Goal: Information Seeking & Learning: Learn about a topic

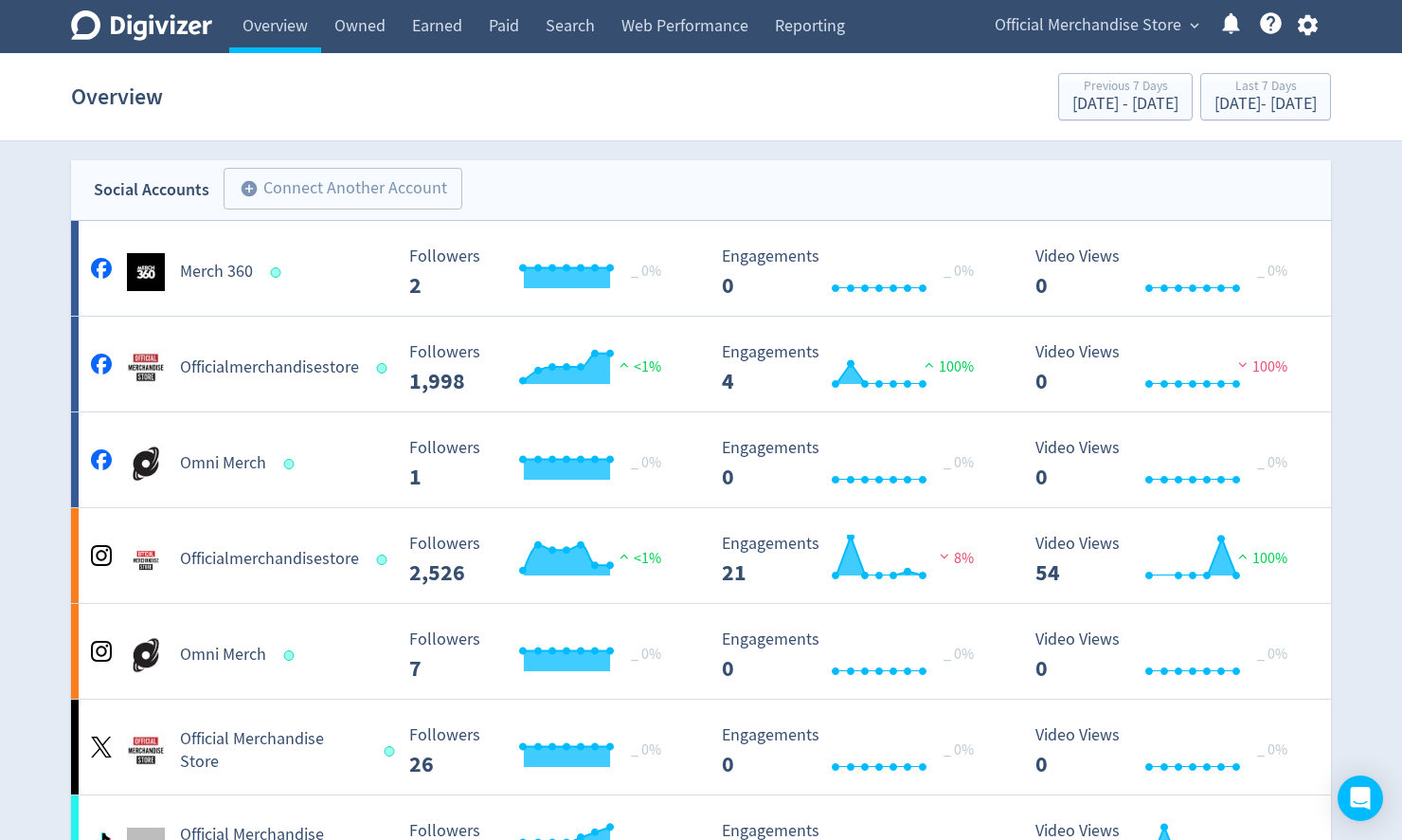
scroll to position [1276, 0]
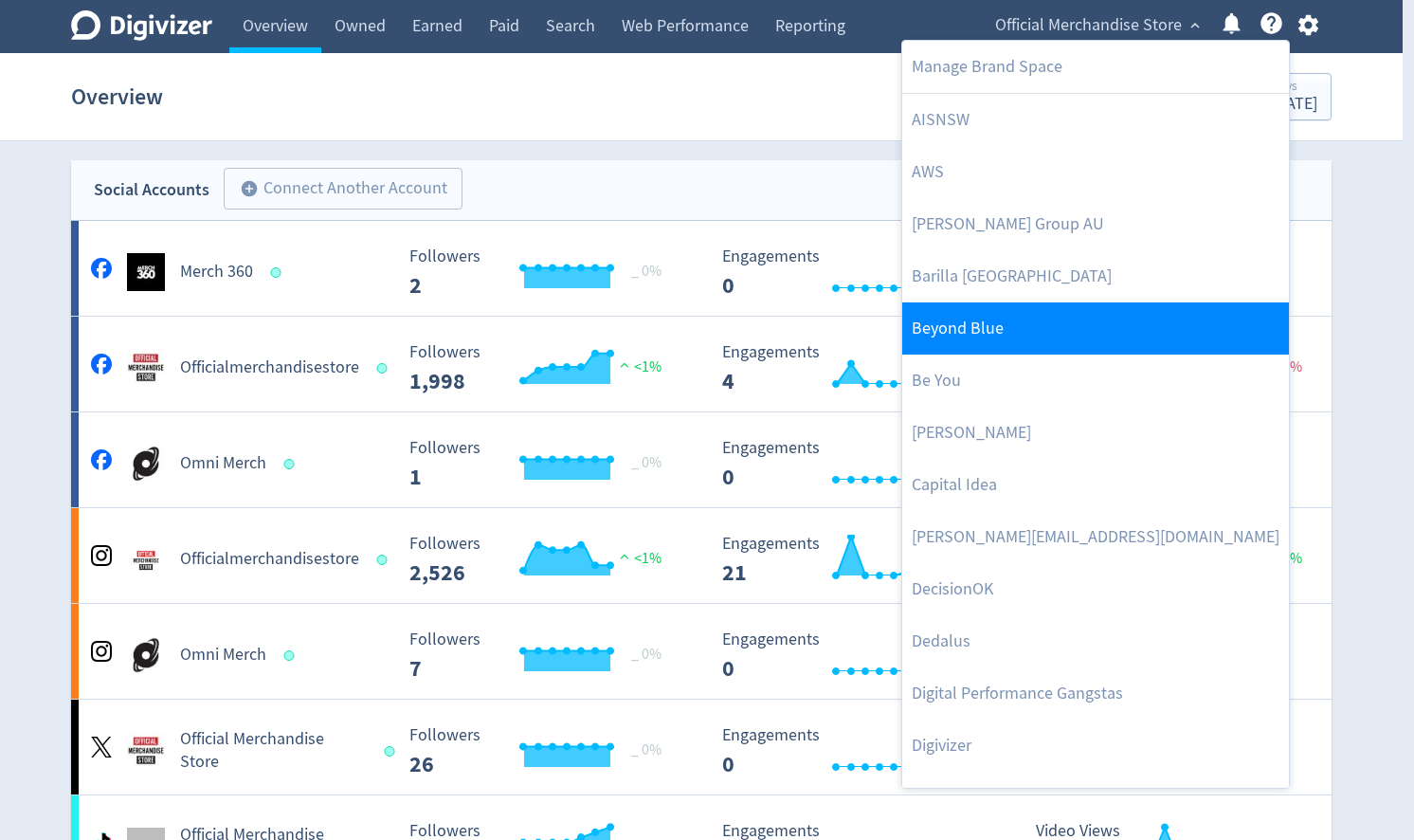
click at [1022, 317] on link "Beyond Blue" at bounding box center [1096, 328] width 386 height 52
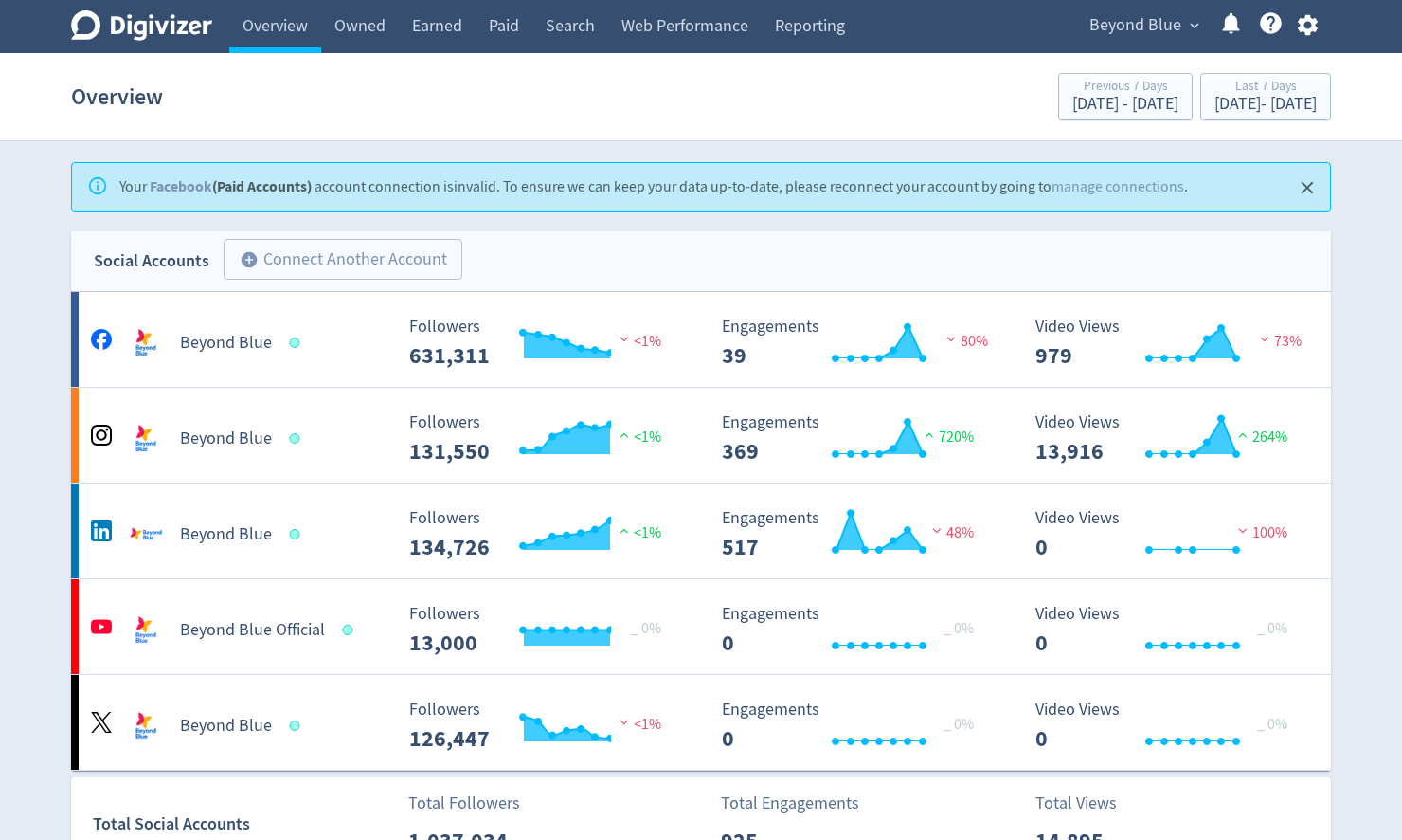
click at [1326, 185] on div "Your Facebook (Paid Accounts) account connection is invalid . To ensure we can …" at bounding box center [701, 186] width 1261 height 50
drag, startPoint x: 1302, startPoint y: 190, endPoint x: 1311, endPoint y: 169, distance: 22.8
click at [1302, 192] on icon "Close" at bounding box center [1308, 188] width 21 height 21
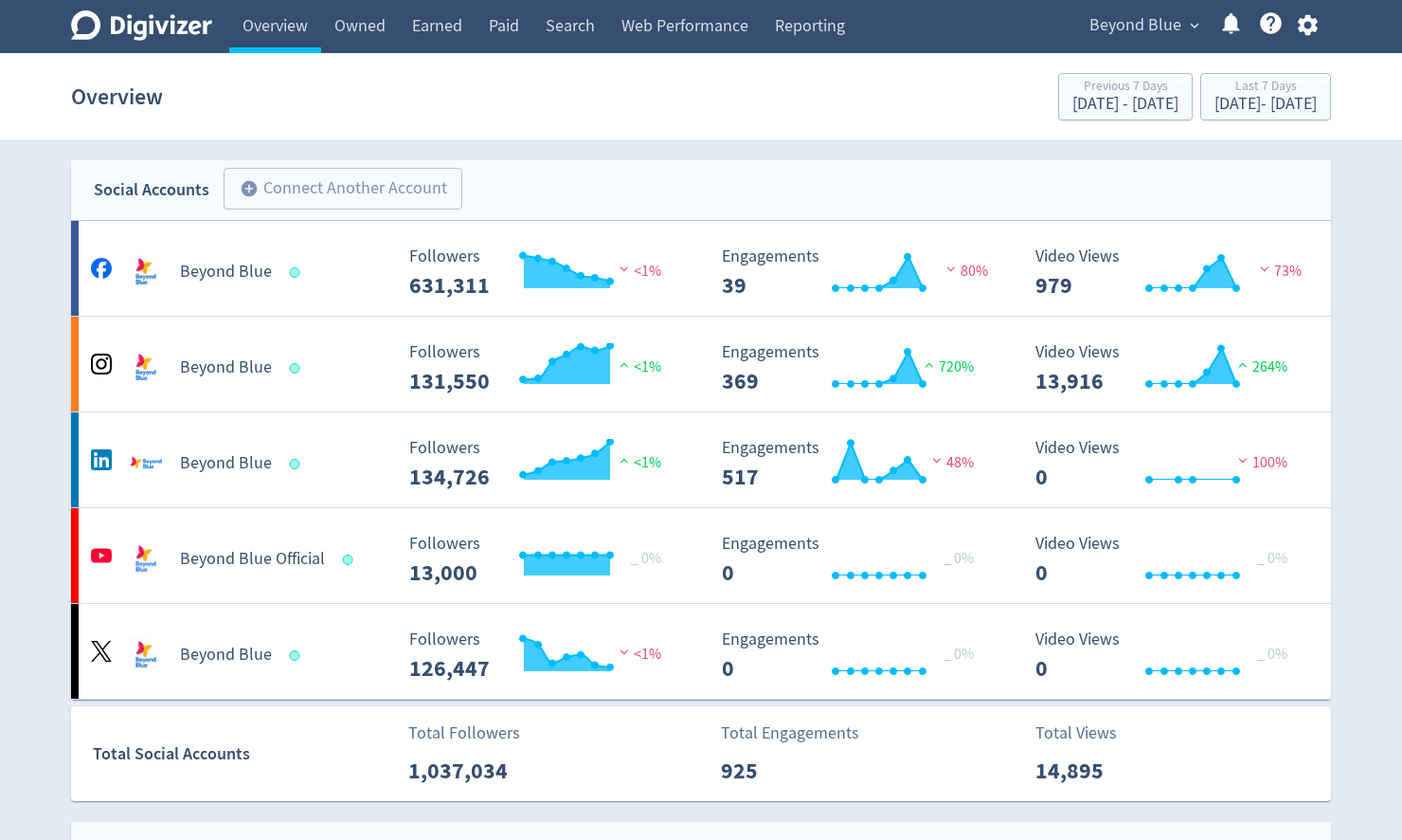
click at [1311, 22] on icon "button" at bounding box center [1307, 25] width 20 height 20
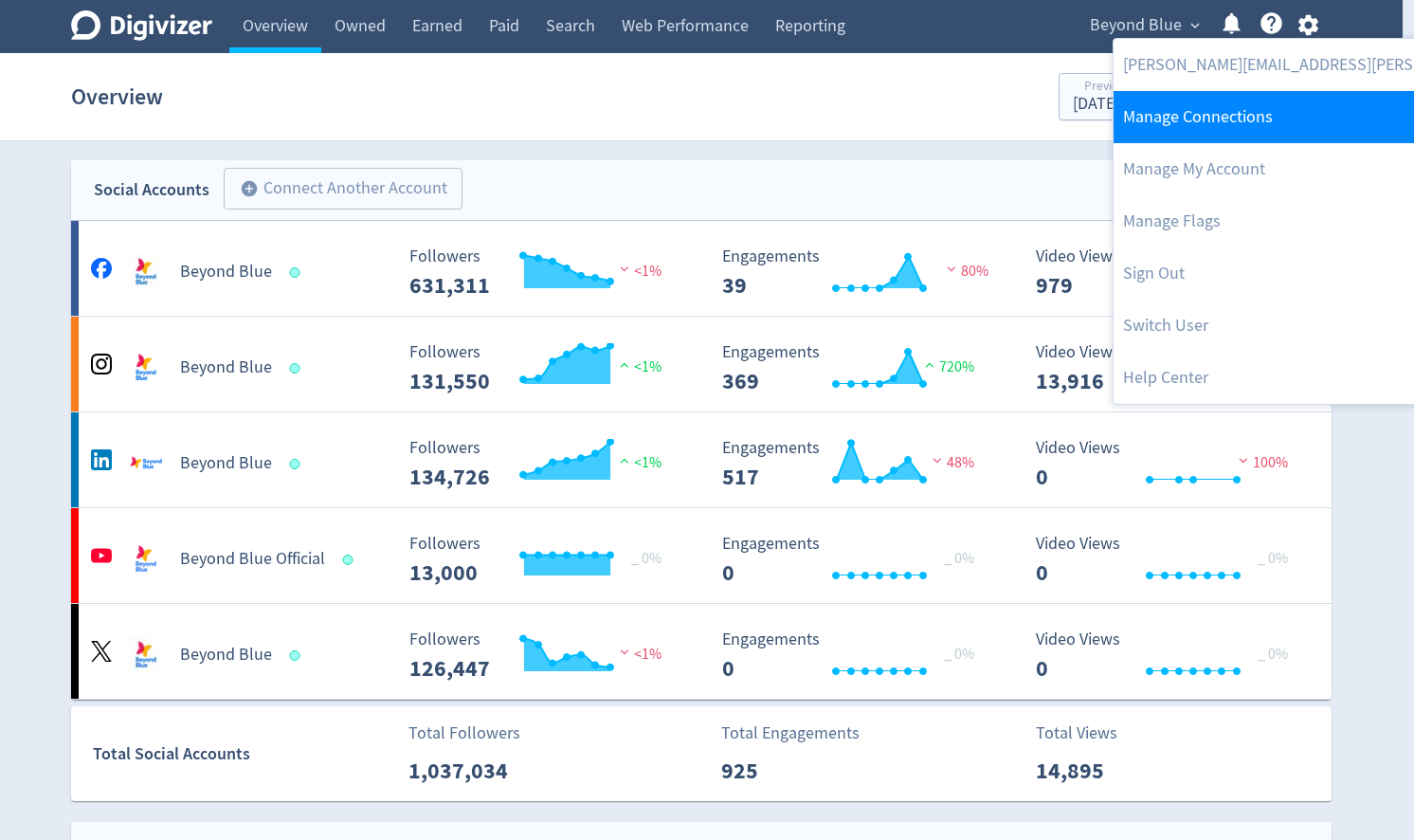
click at [1214, 104] on link "Manage Connections" at bounding box center [1366, 116] width 506 height 52
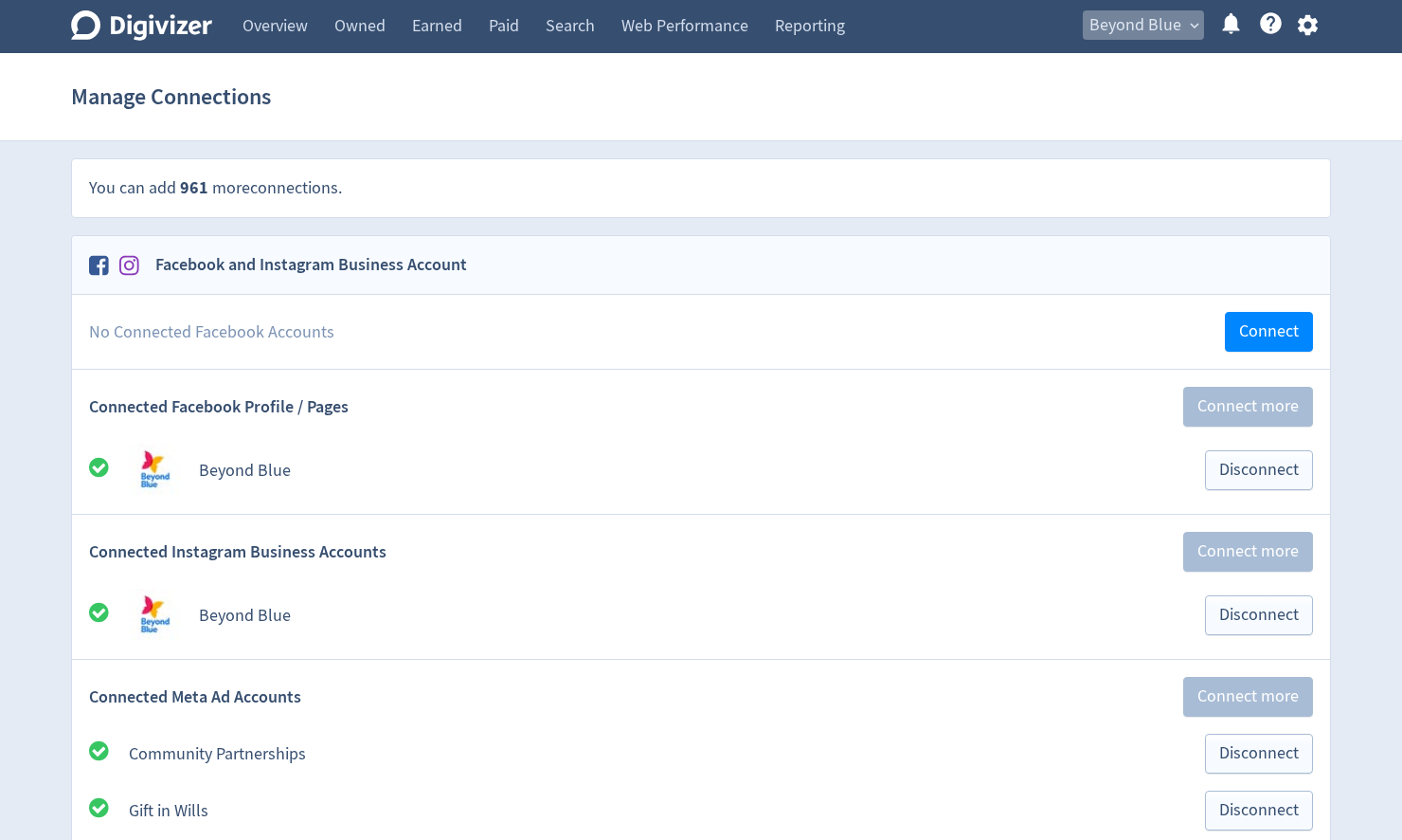
click at [1136, 19] on span "Beyond Blue" at bounding box center [1136, 25] width 92 height 30
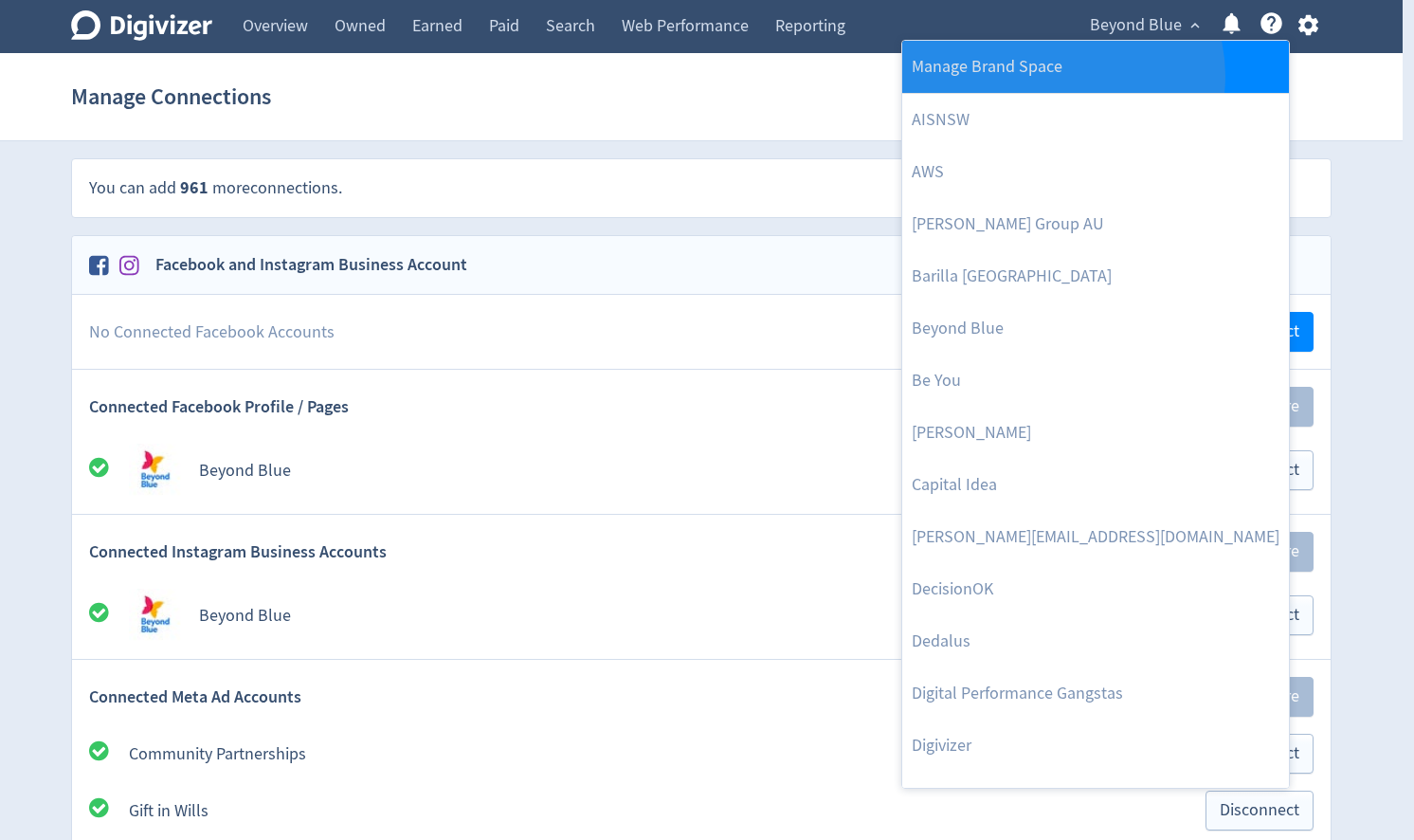
click at [1062, 76] on link "Manage Brand Space" at bounding box center [1096, 66] width 386 height 52
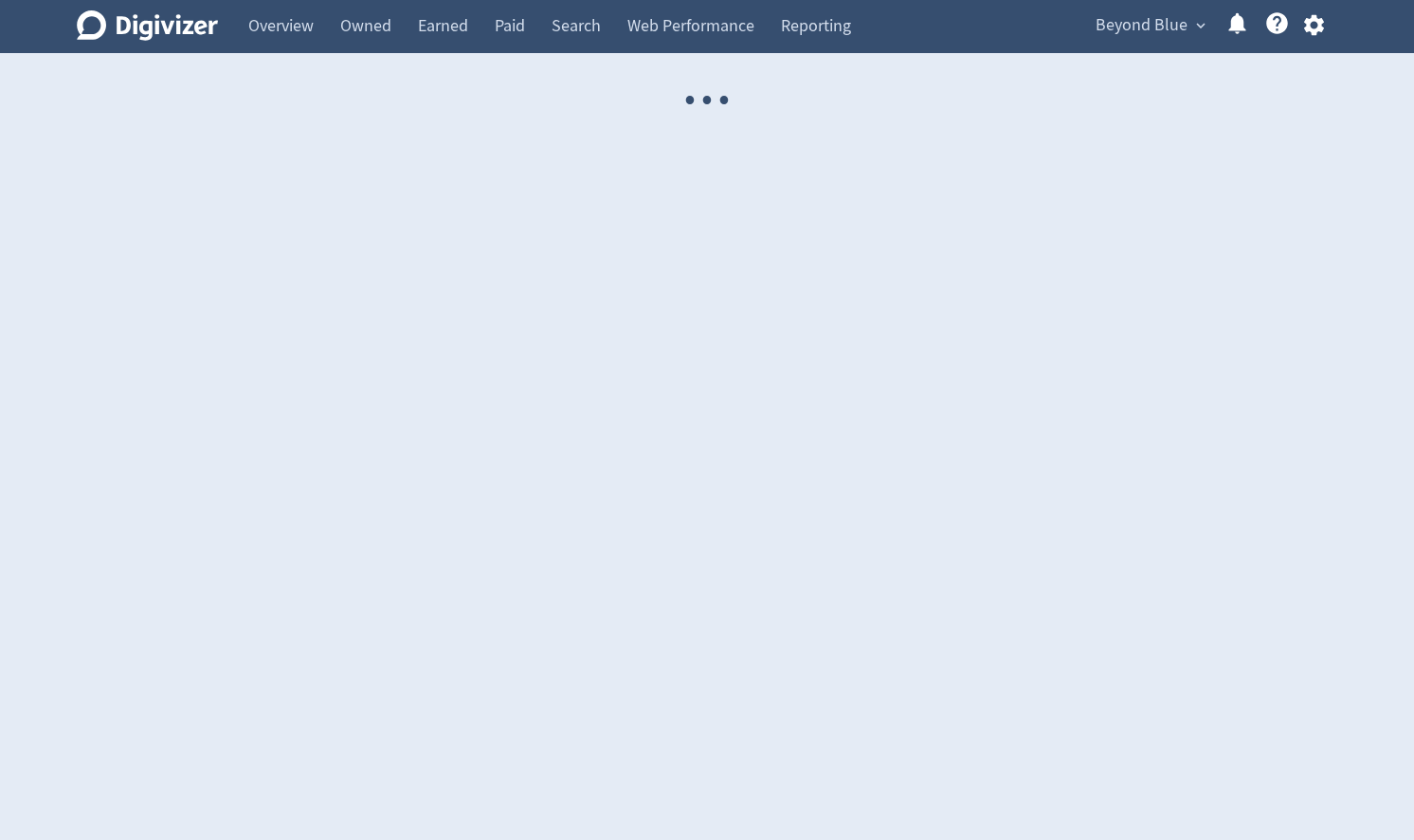
select select "USER"
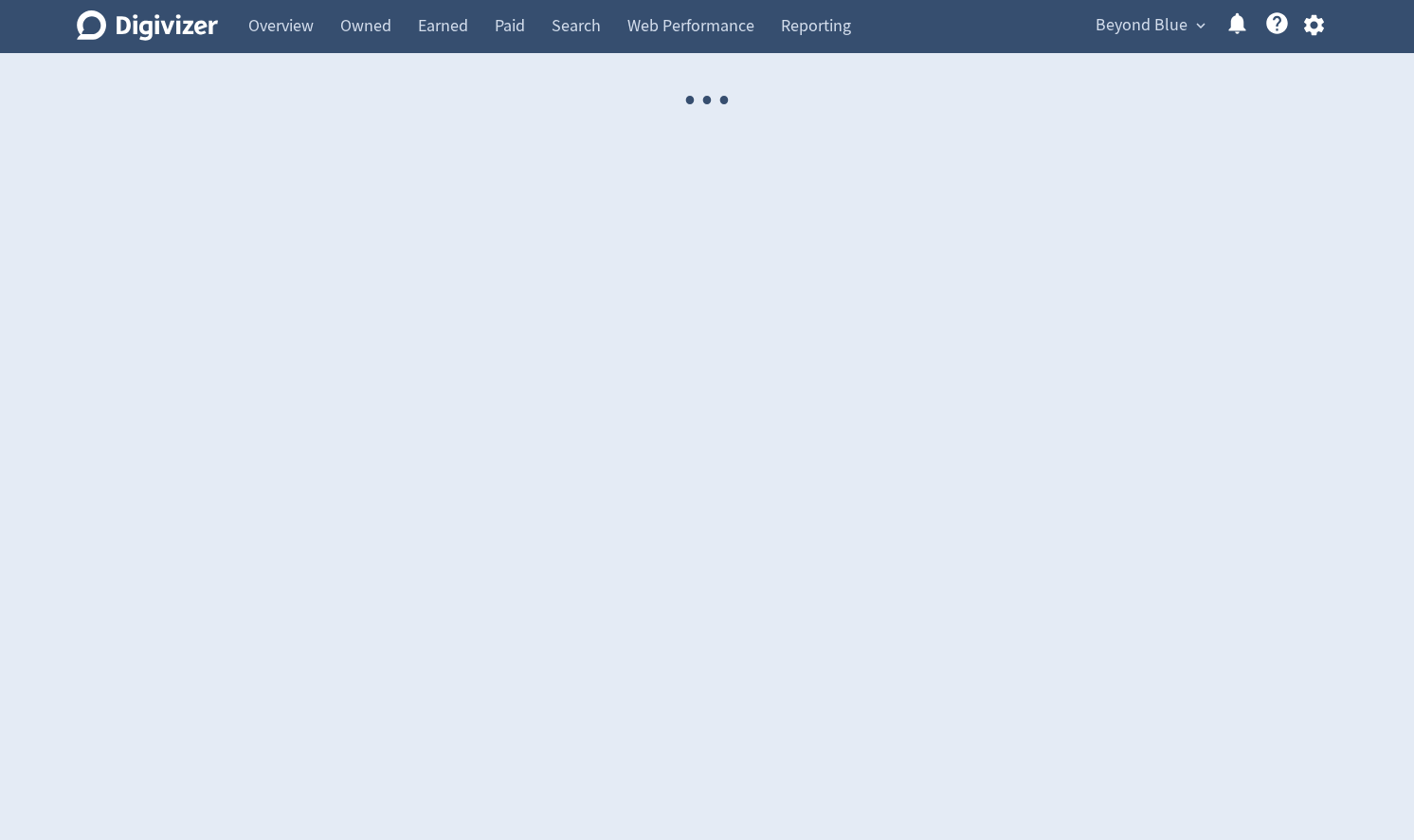
select select "USER"
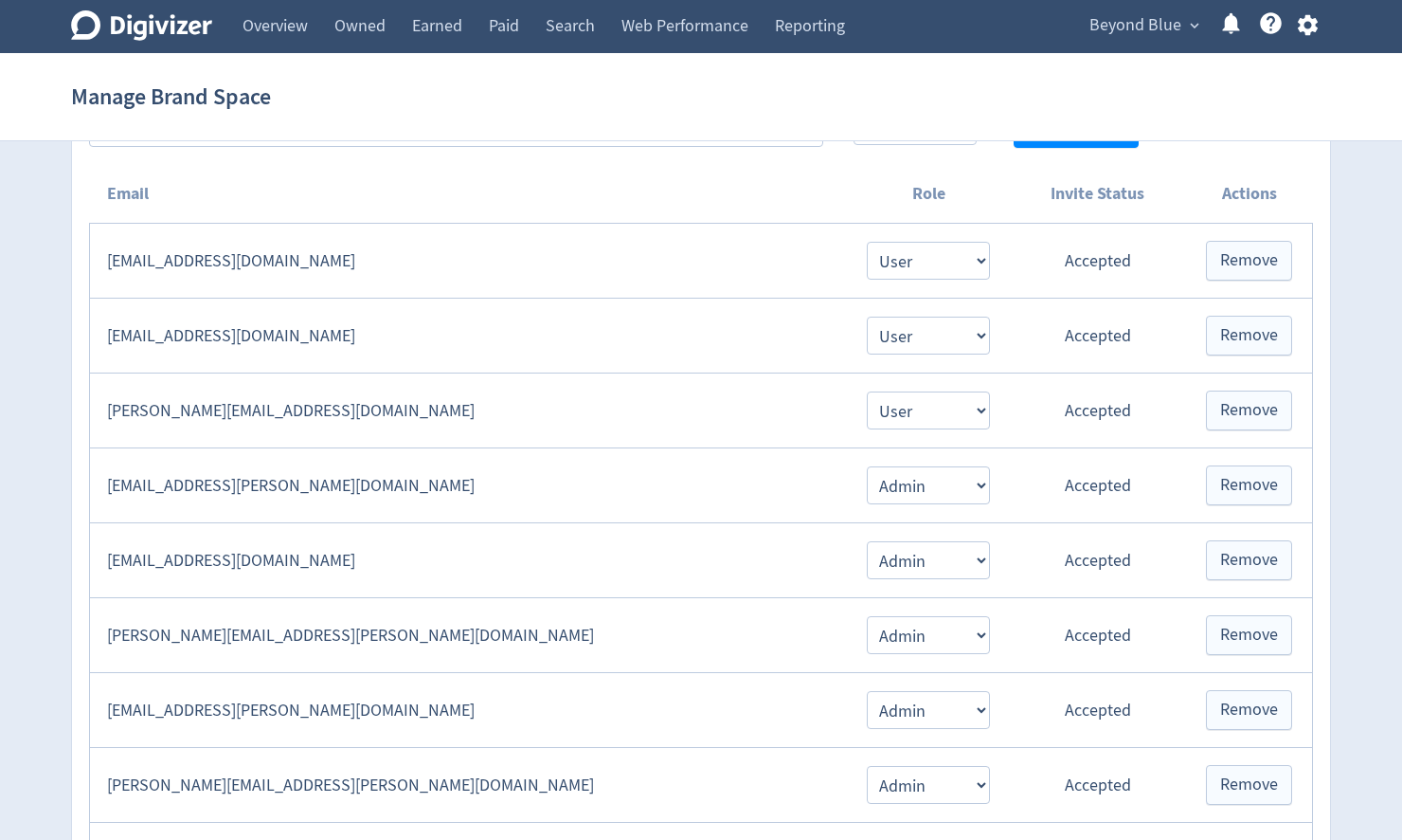
scroll to position [380, 0]
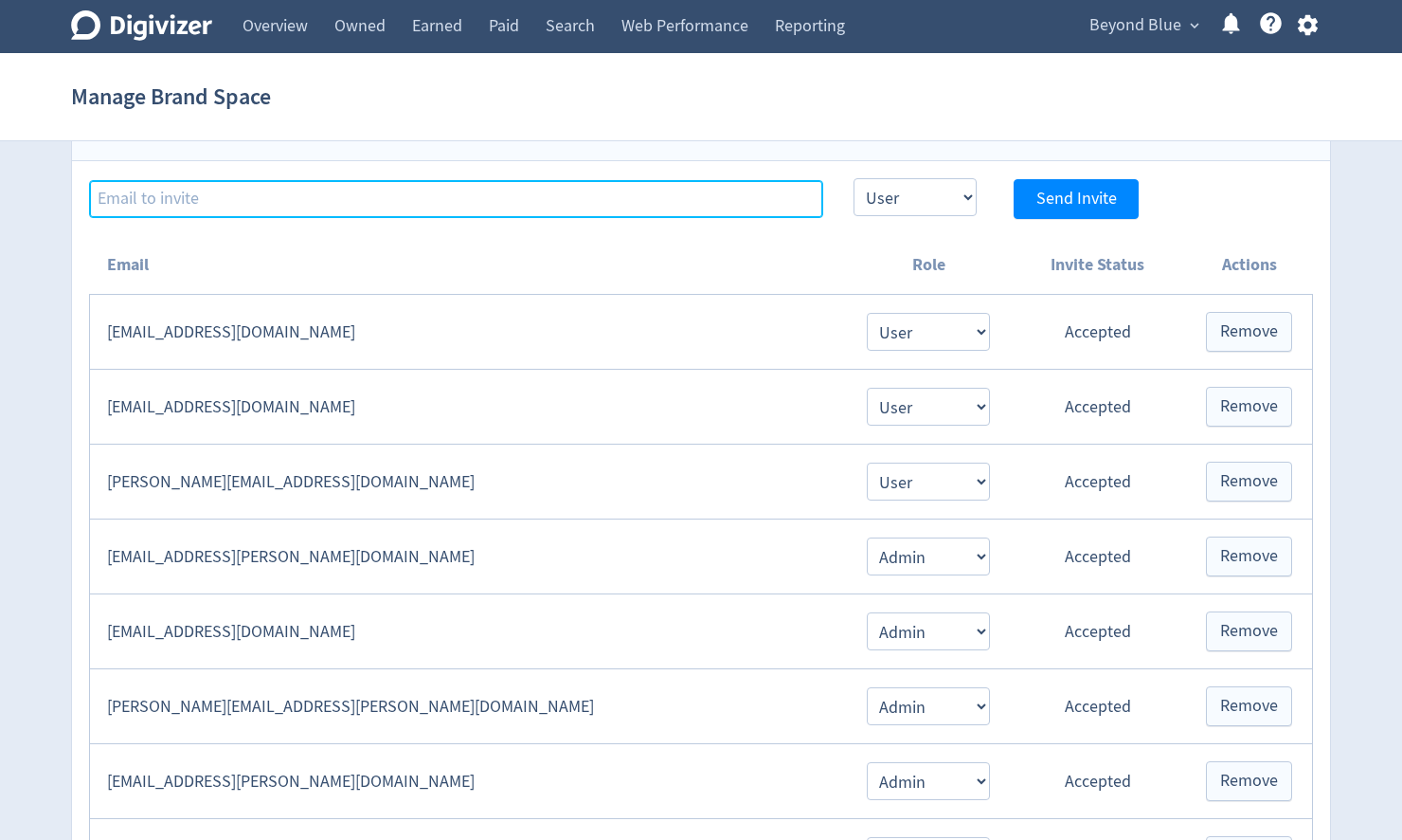
click at [198, 203] on input at bounding box center [456, 199] width 735 height 38
paste input "[PERSON_NAME][EMAIL_ADDRESS][PERSON_NAME][DOMAIN_NAME]"
type input "[PERSON_NAME][EMAIL_ADDRESS][PERSON_NAME][DOMAIN_NAME]"
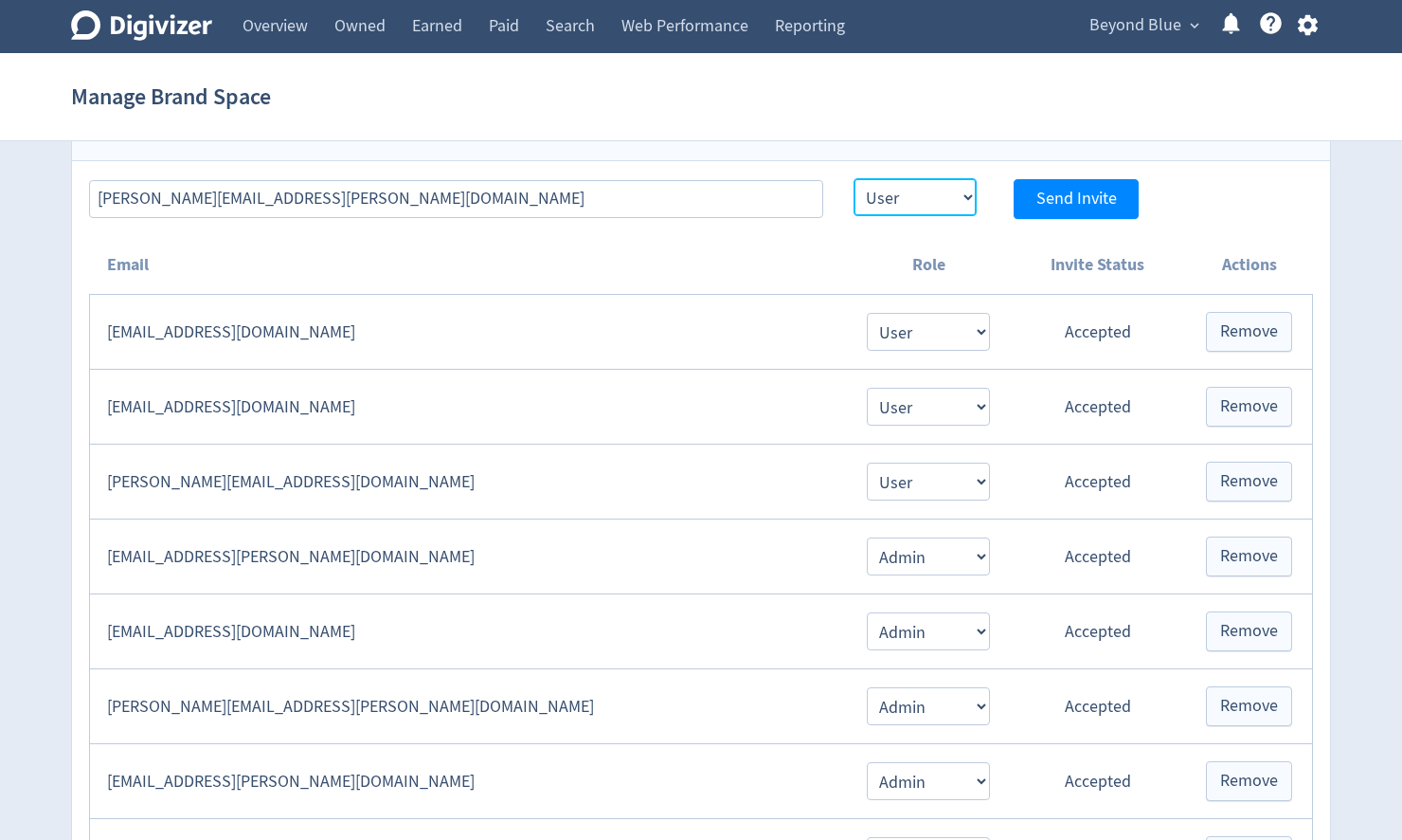
click at [904, 201] on select "Admin User" at bounding box center [915, 197] width 123 height 38
select select "ADMIN"
click at [854, 179] on select "Admin User" at bounding box center [915, 197] width 123 height 38
click at [1080, 200] on span "Send Invite" at bounding box center [1077, 198] width 81 height 17
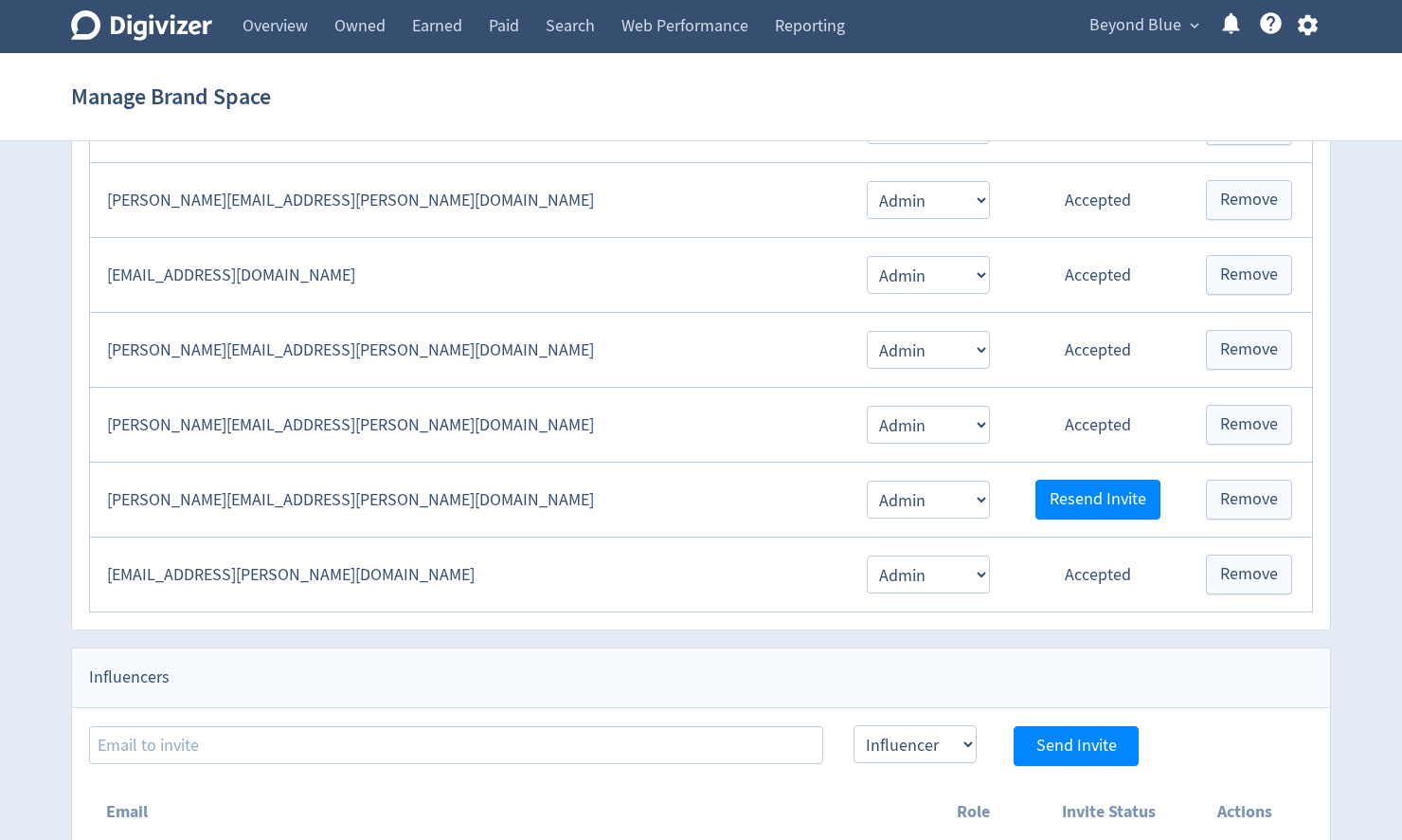
select select "USER"
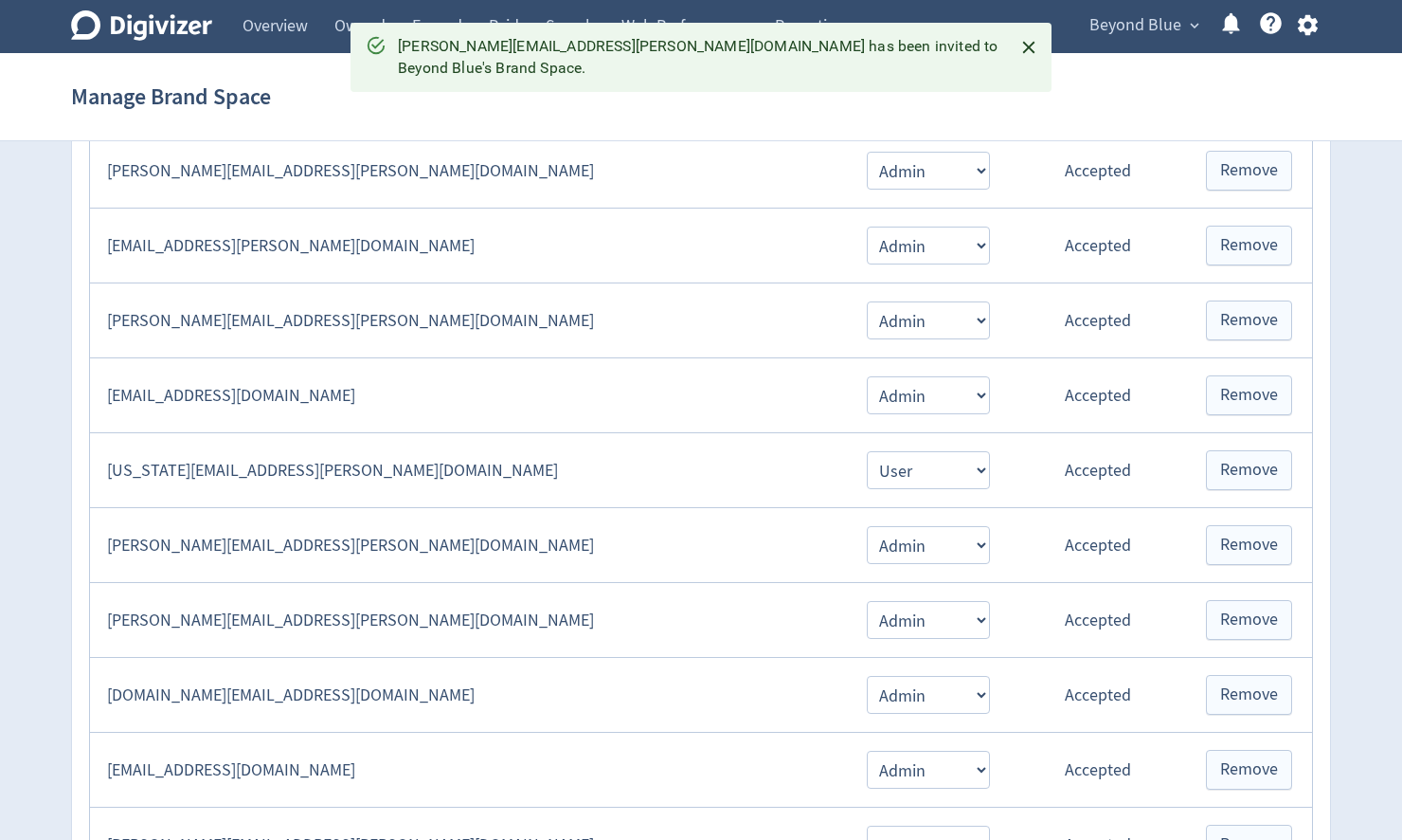
scroll to position [875, 0]
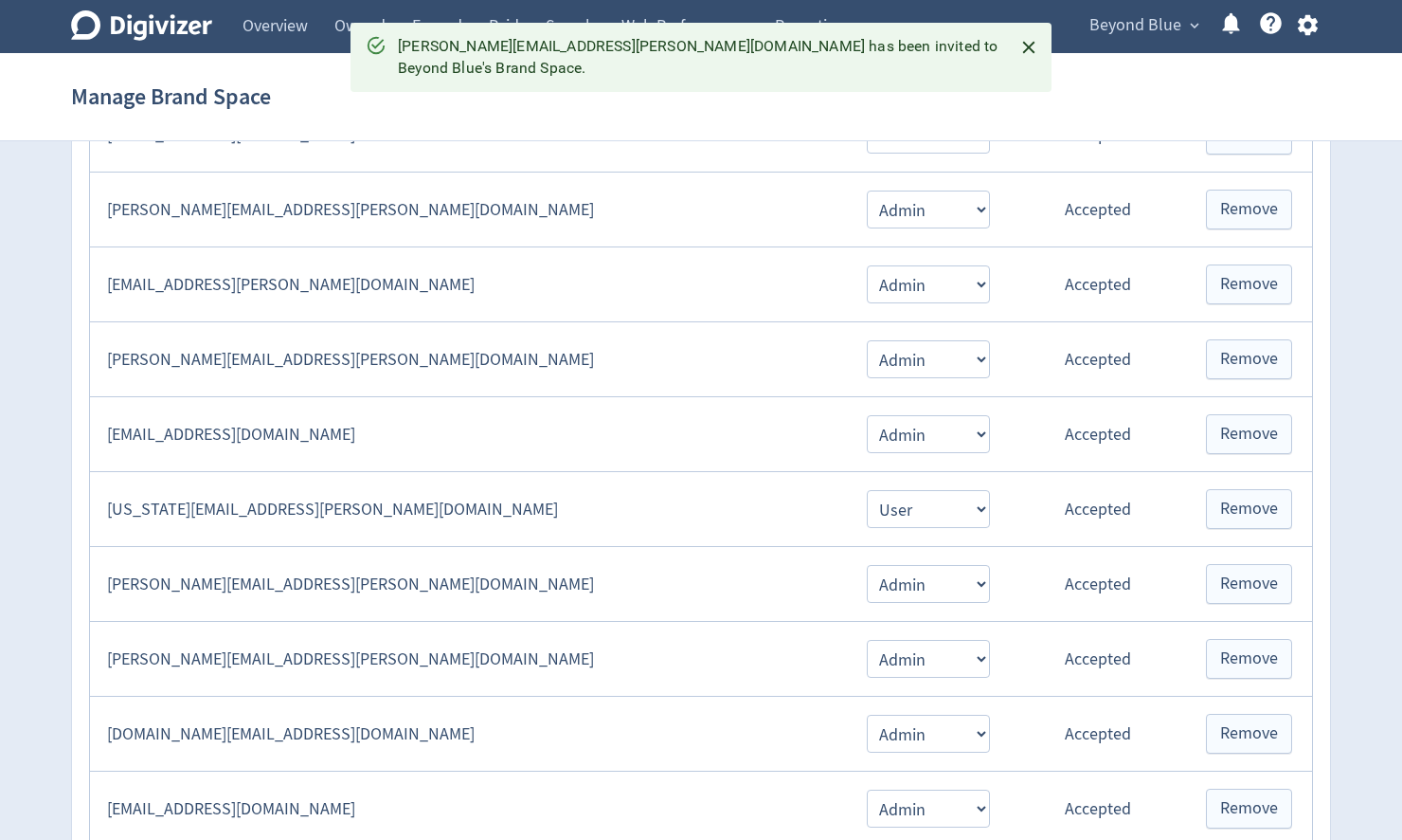
click at [1019, 47] on icon "Close" at bounding box center [1029, 48] width 21 height 21
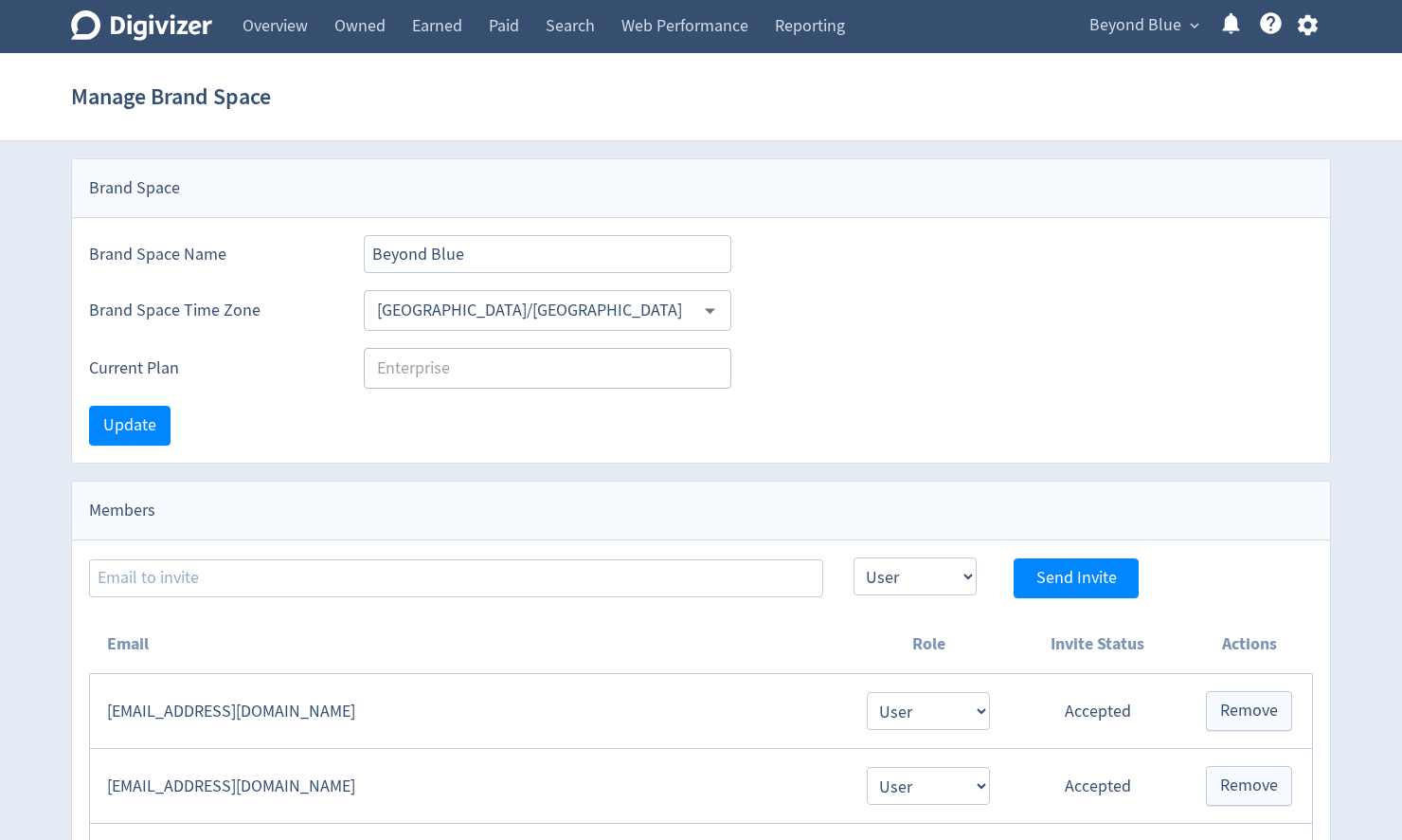
select select "USER"
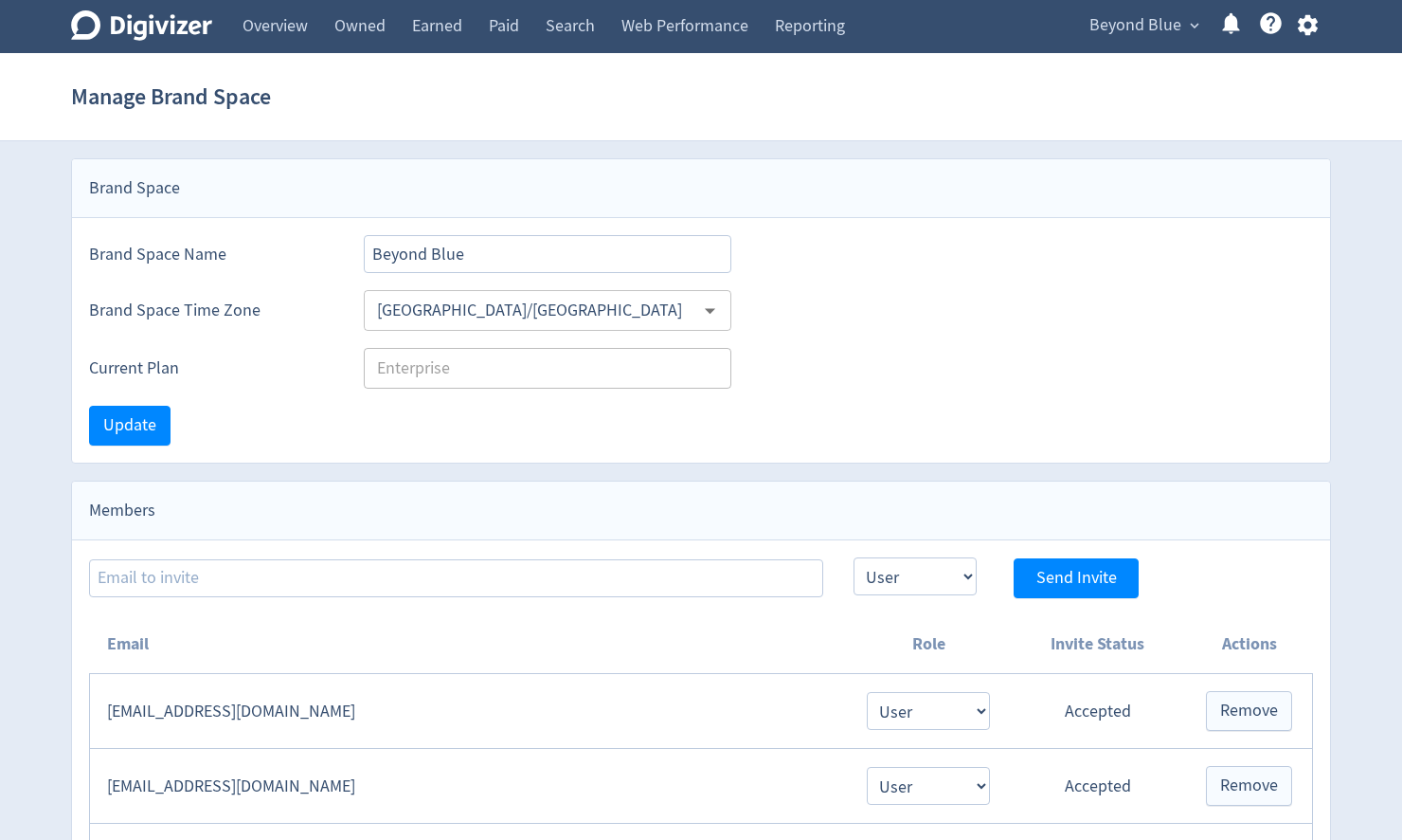
select select "USER"
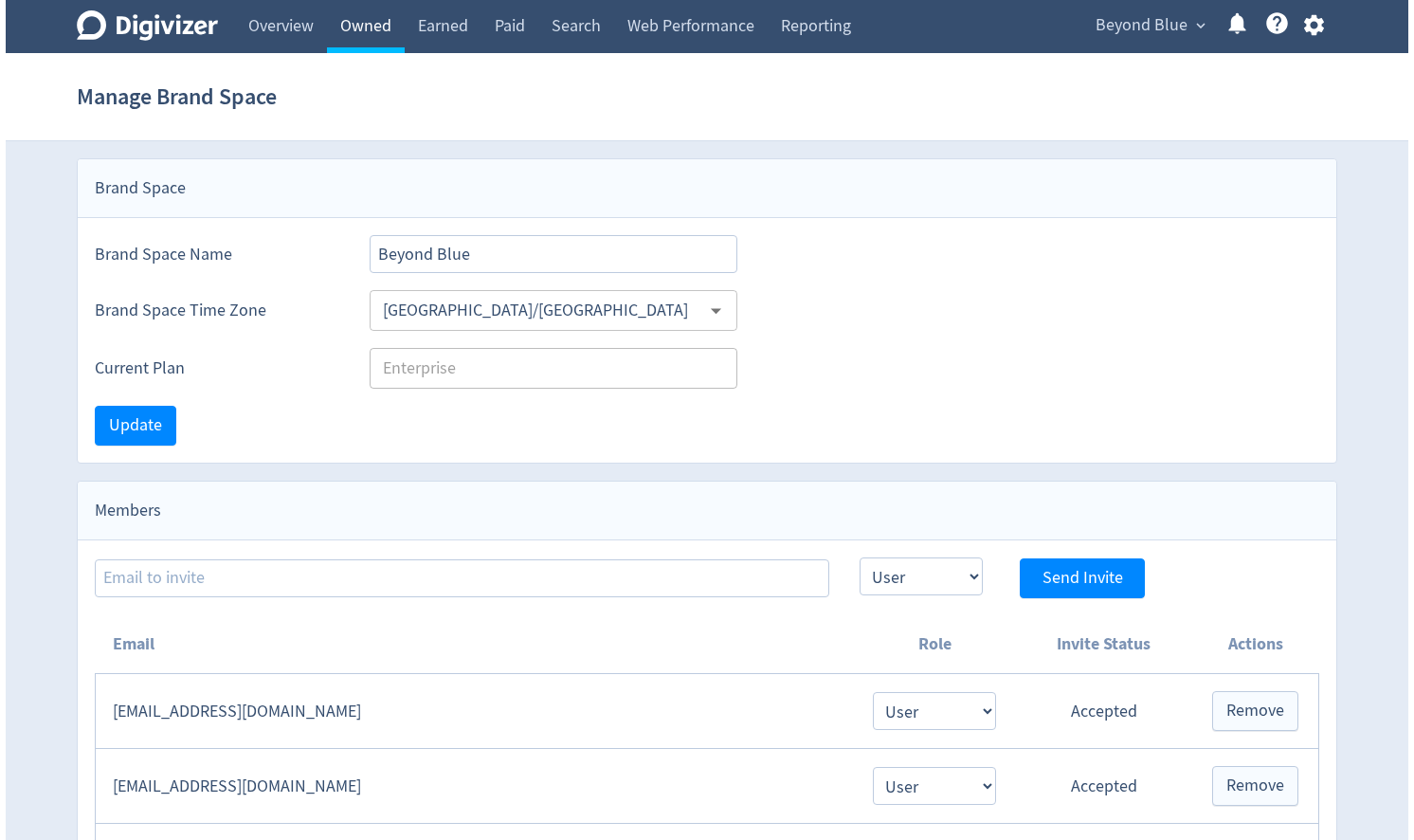
scroll to position [724, 0]
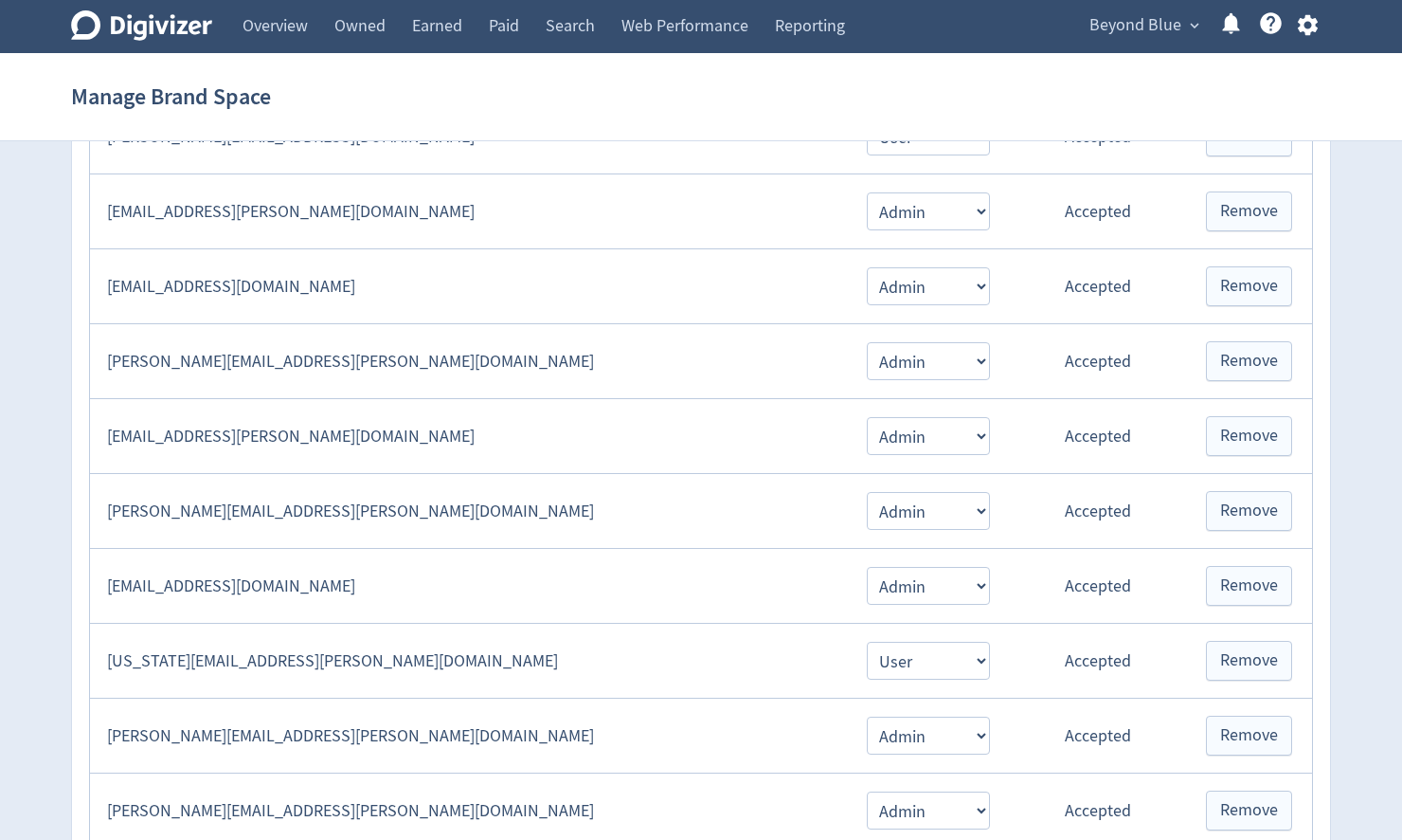
click at [1171, 38] on span "Beyond Blue" at bounding box center [1136, 25] width 92 height 30
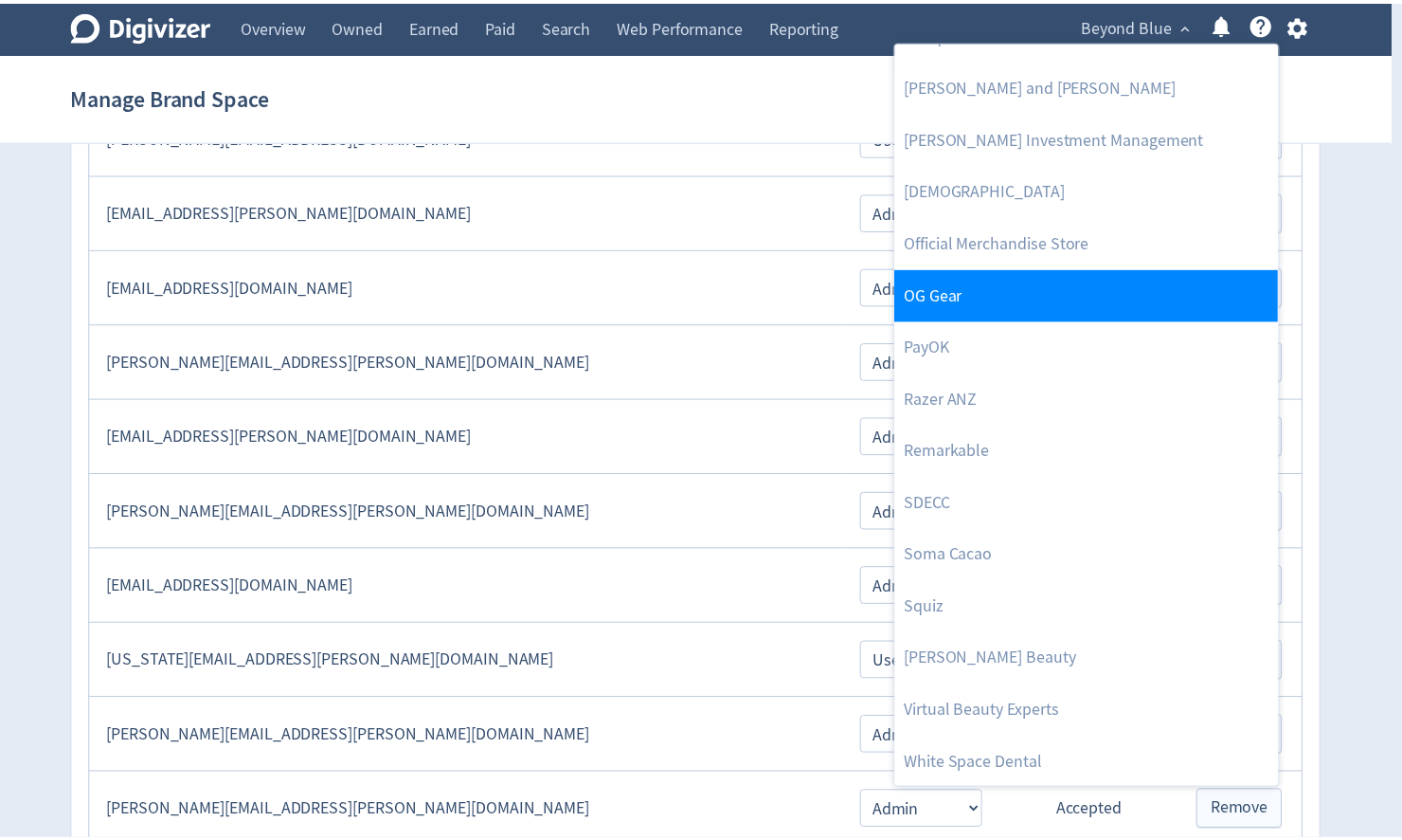
scroll to position [1683, 0]
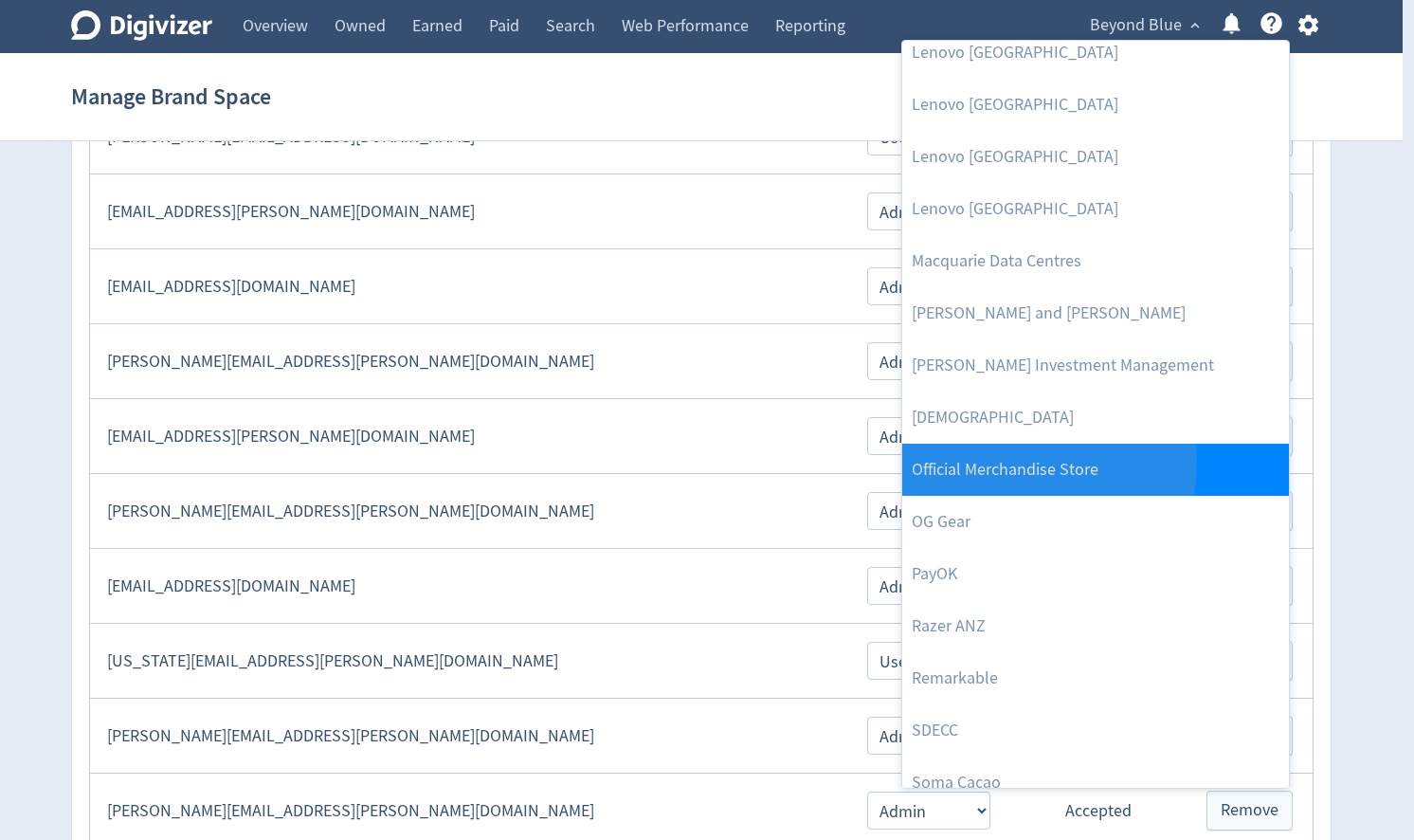
click at [1016, 461] on link "Official Merchandise Store" at bounding box center [1096, 469] width 386 height 52
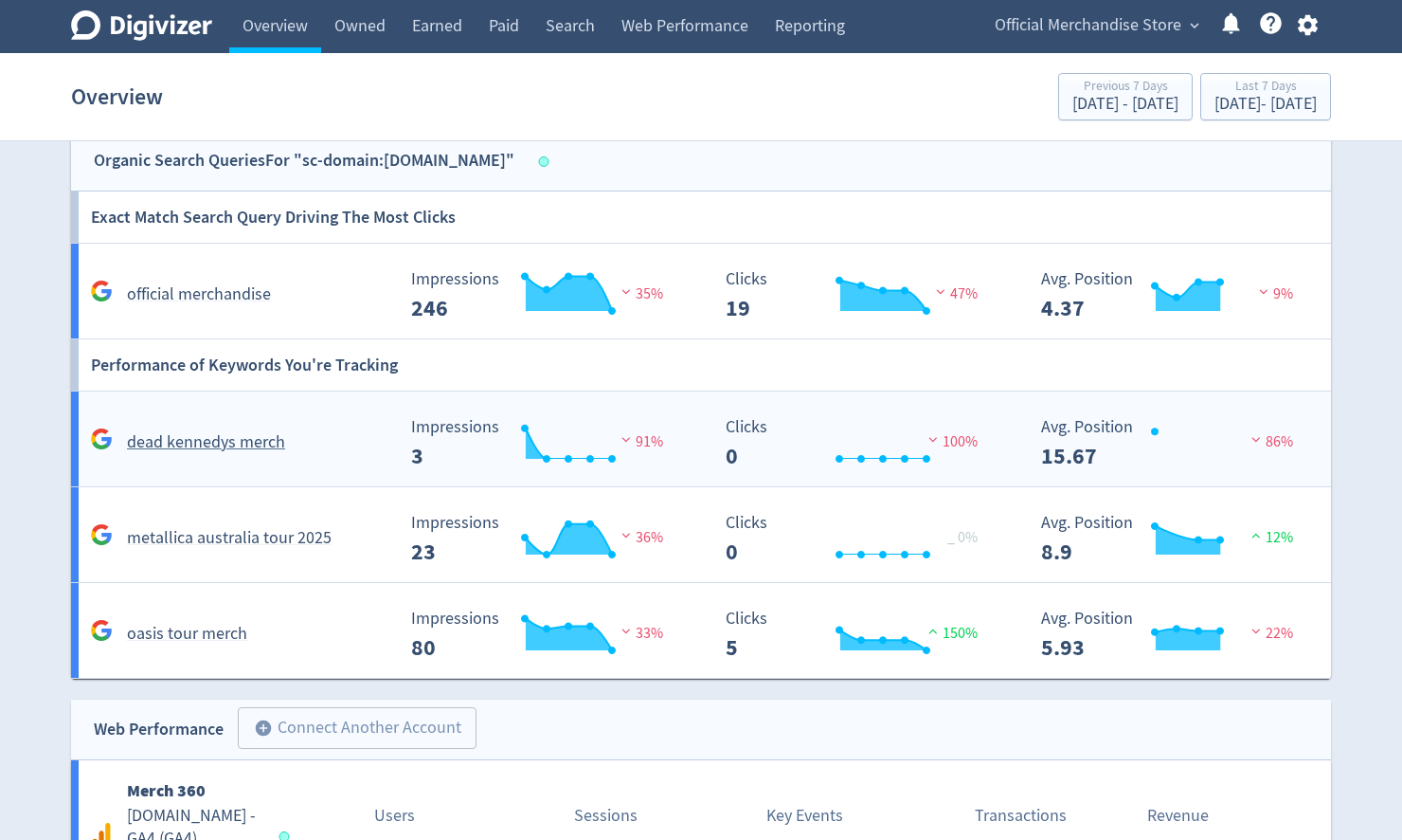
scroll to position [1365, 0]
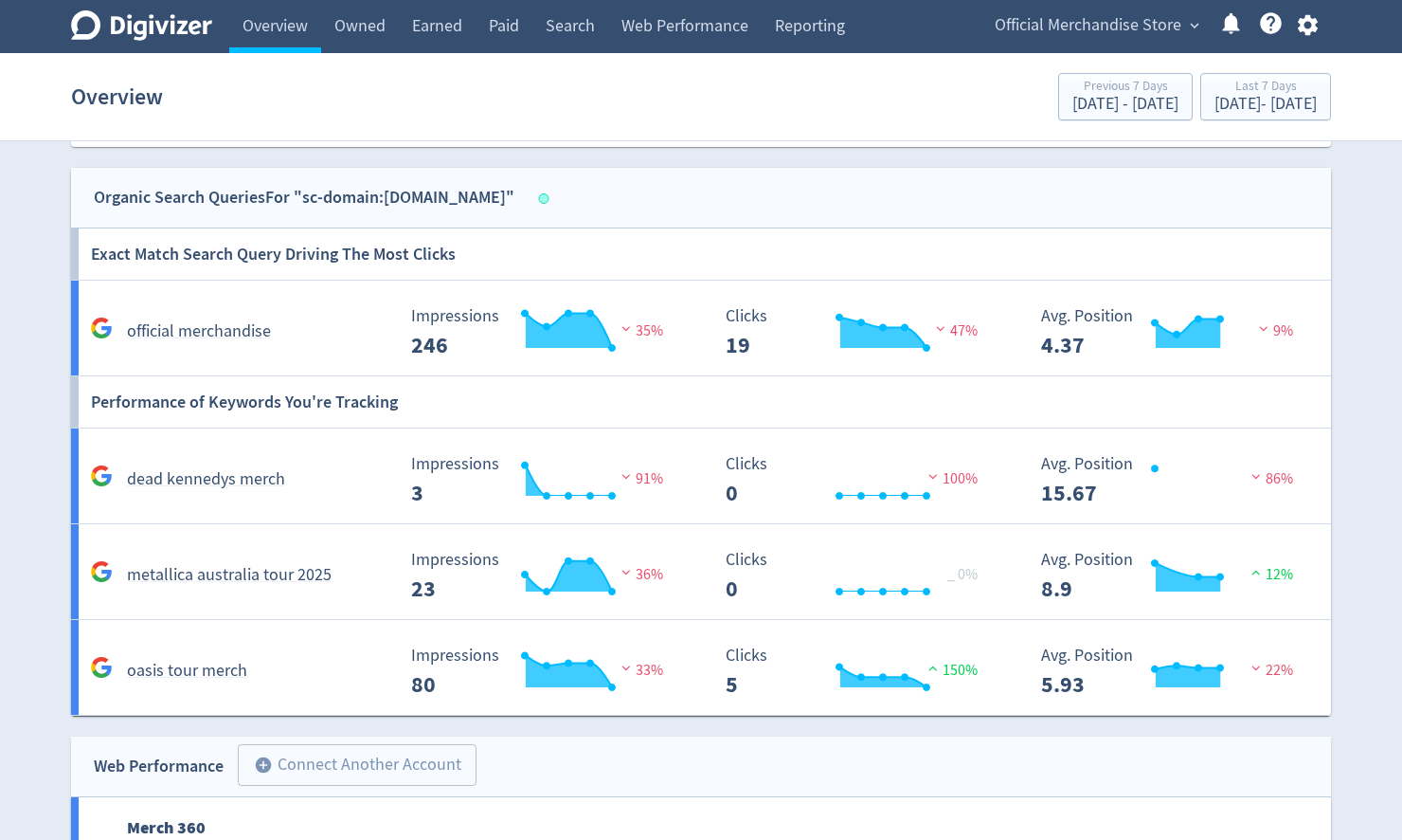
click at [188, 405] on h6 "Performance of Keywords You're Tracking" at bounding box center [244, 402] width 307 height 51
click at [188, 474] on h5 "dead kennedys merch" at bounding box center [206, 479] width 158 height 22
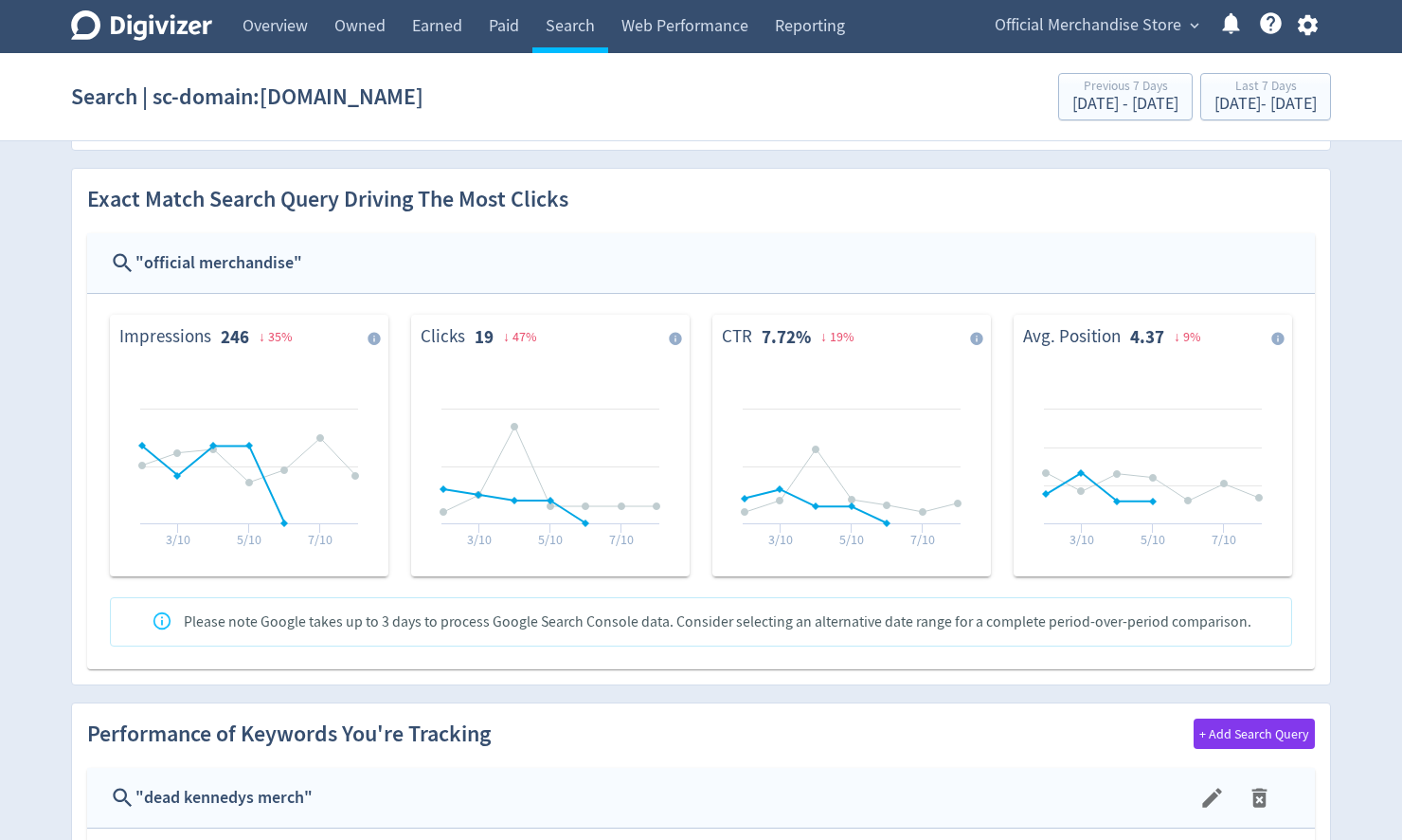
scroll to position [463, 0]
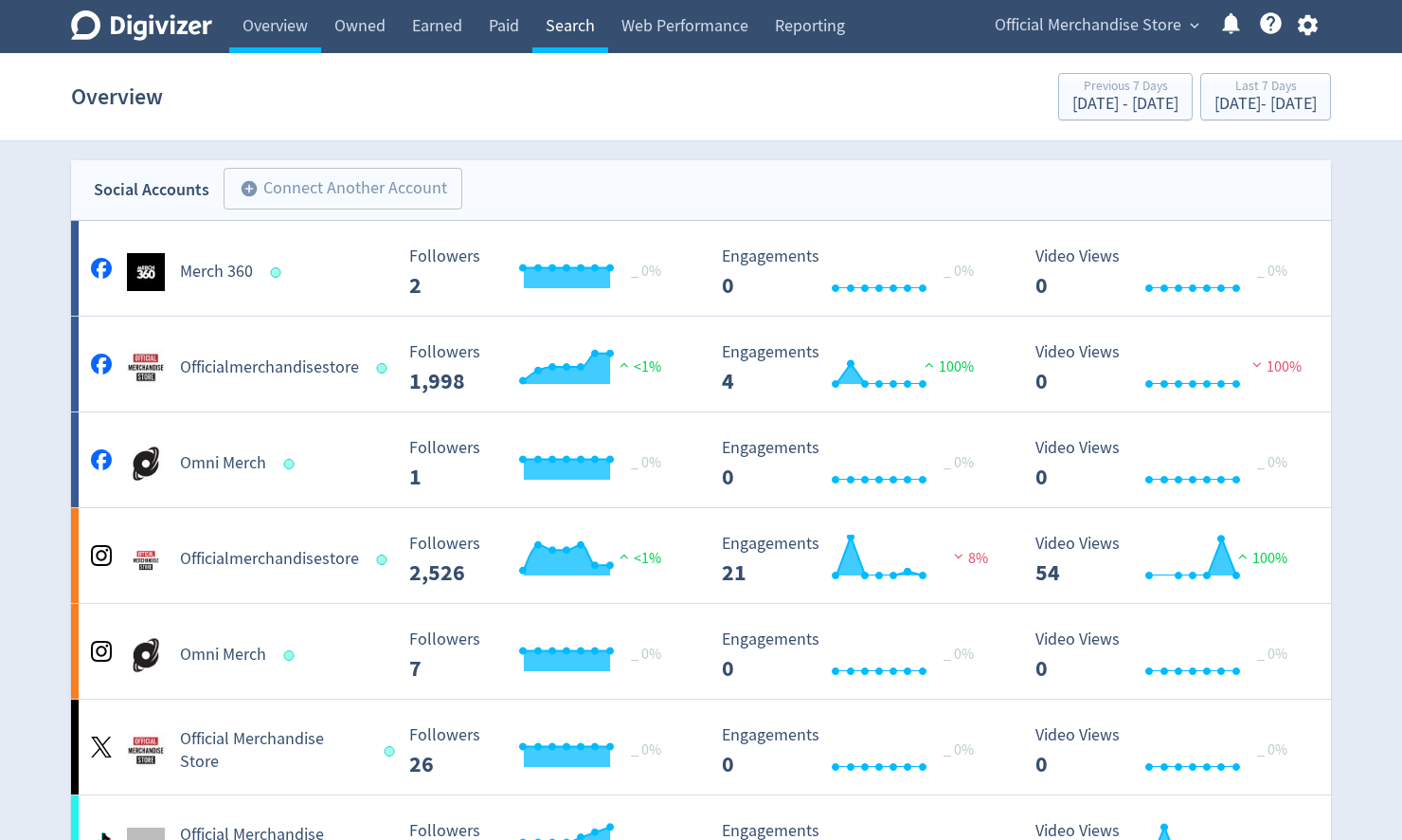
click at [561, 26] on link "Search" at bounding box center [571, 26] width 76 height 53
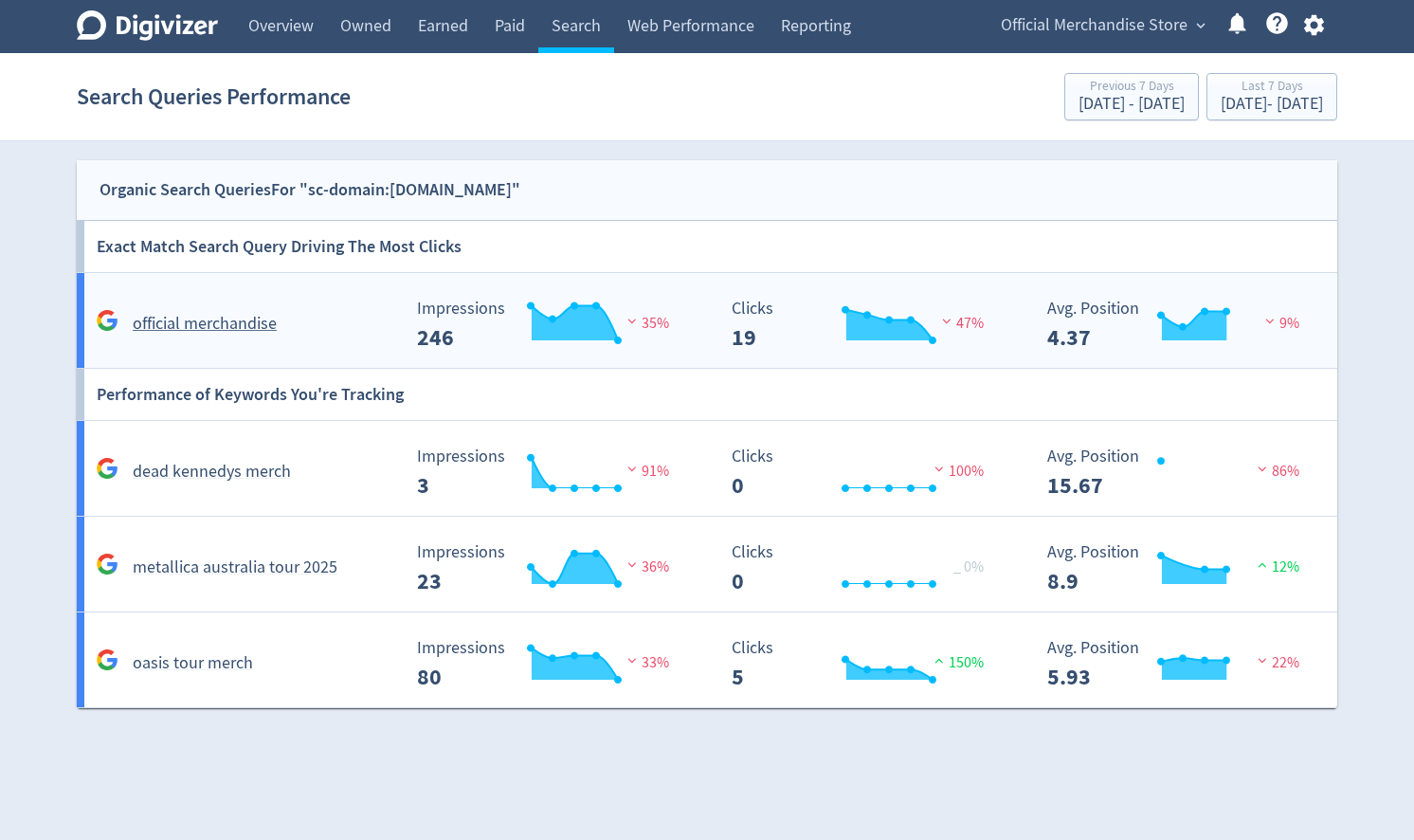
click at [215, 319] on h5 "official merchandise" at bounding box center [205, 324] width 144 height 22
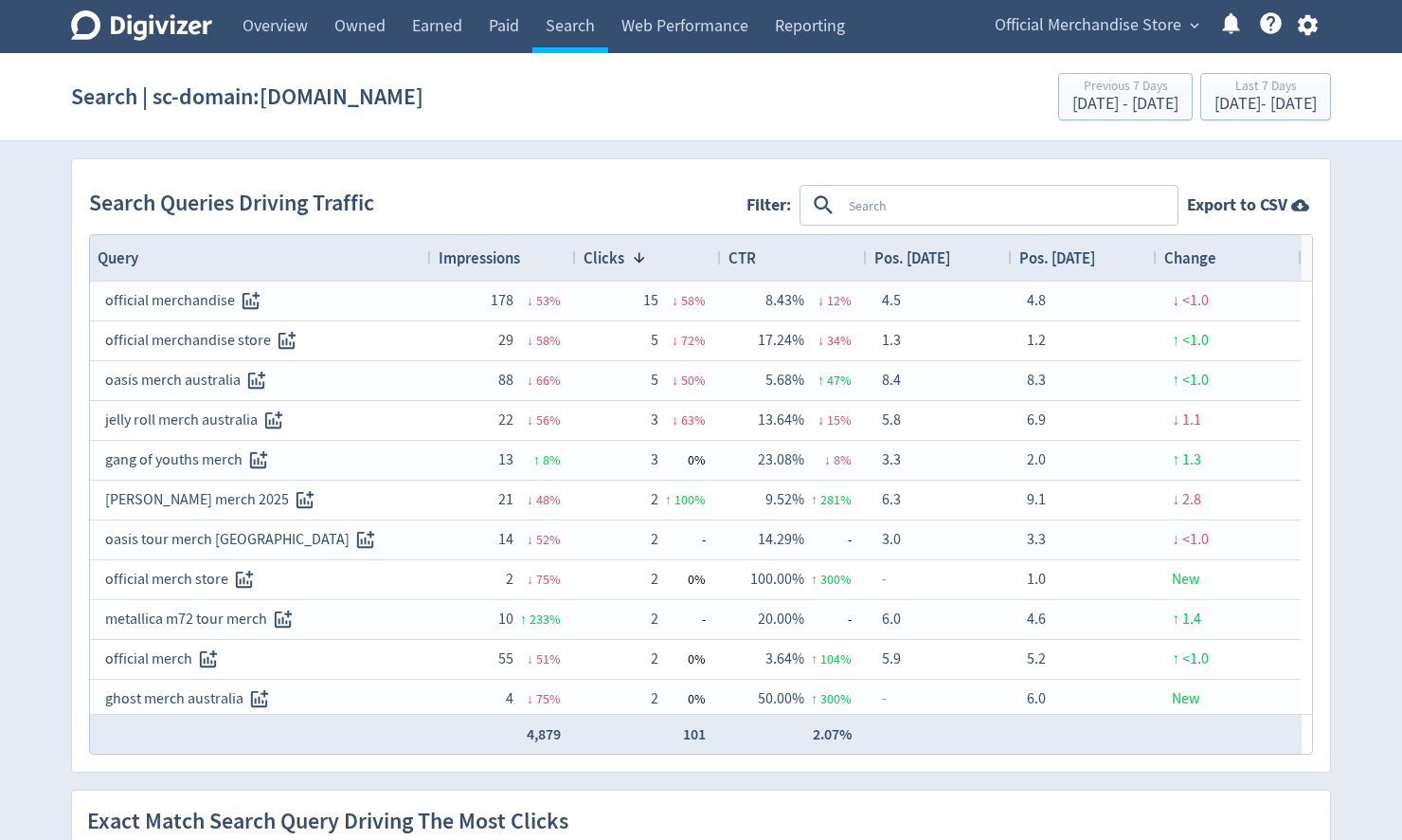
click at [493, 262] on span "Impressions" at bounding box center [480, 258] width 82 height 20
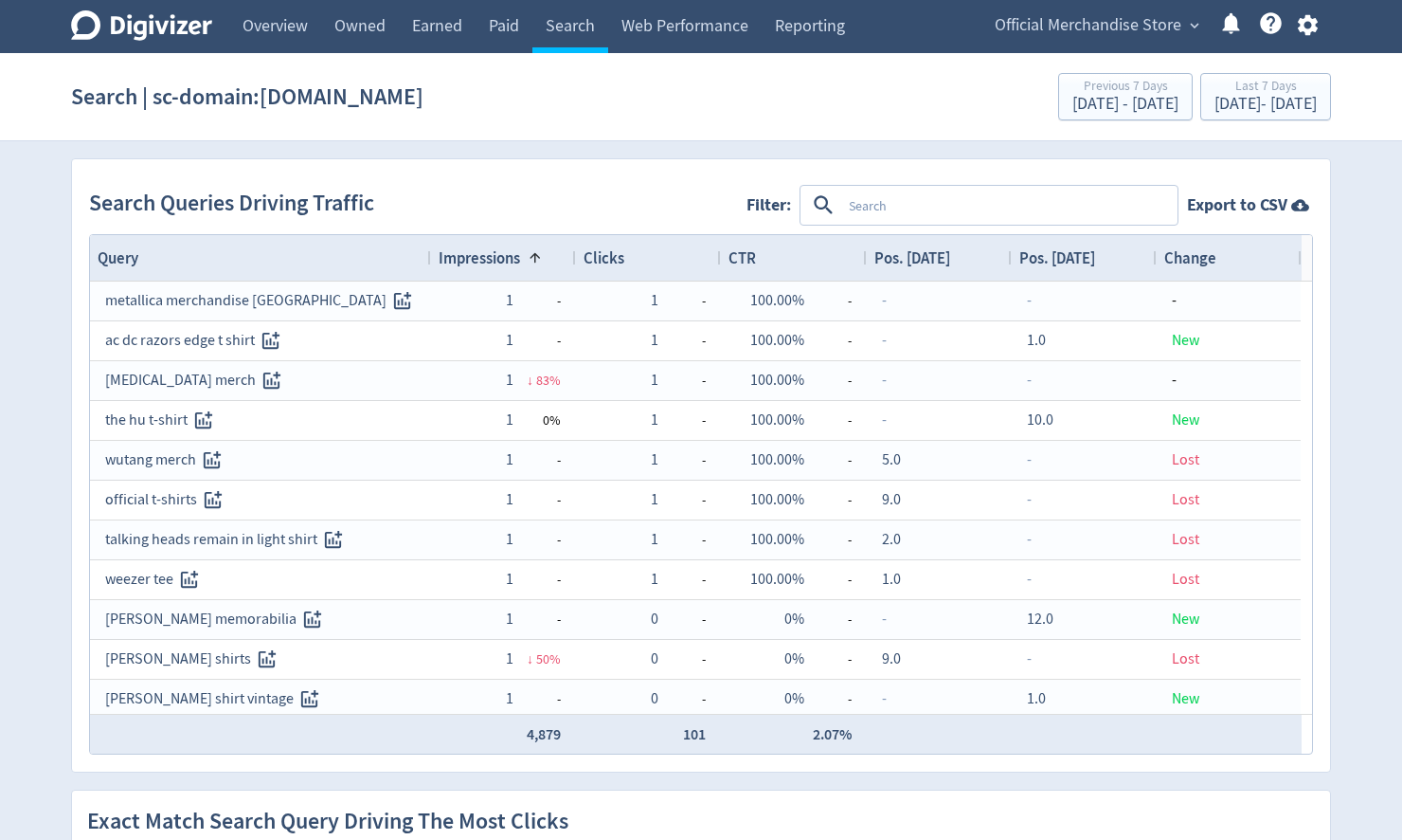
click at [493, 262] on span "Impressions" at bounding box center [480, 258] width 82 height 20
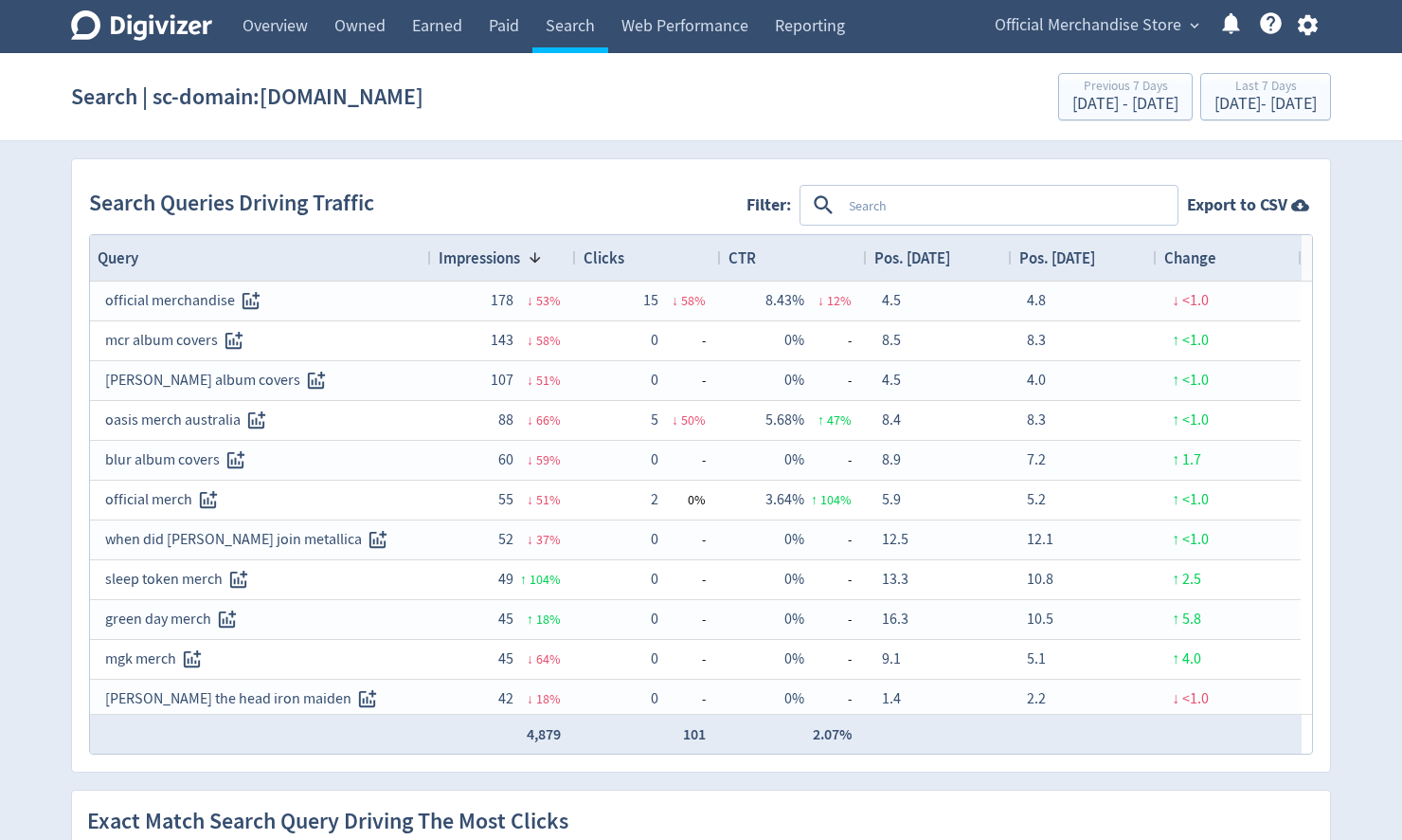
click at [622, 258] on span "Clicks" at bounding box center [604, 258] width 41 height 20
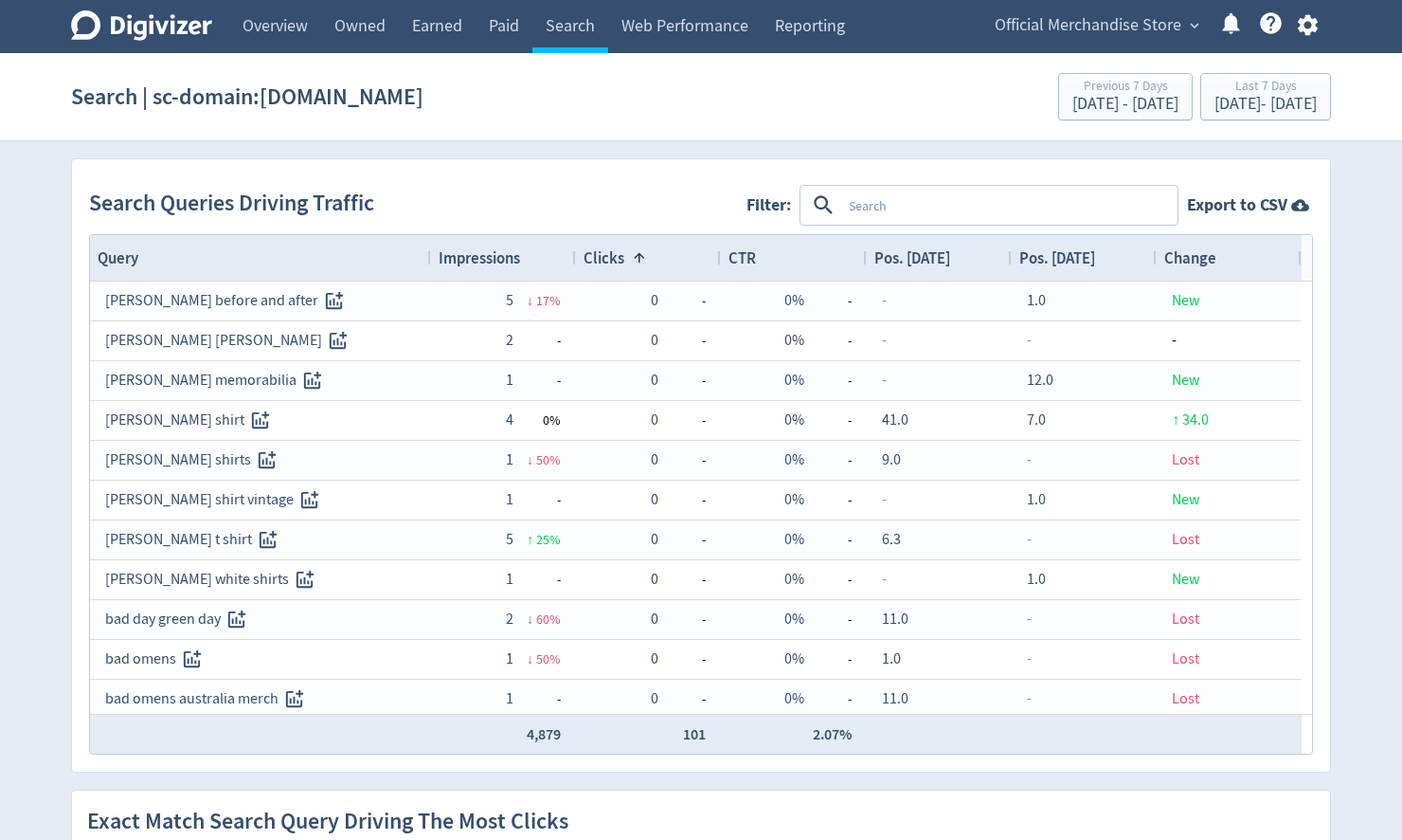
click at [657, 255] on div "Clicks 1" at bounding box center [648, 258] width 130 height 36
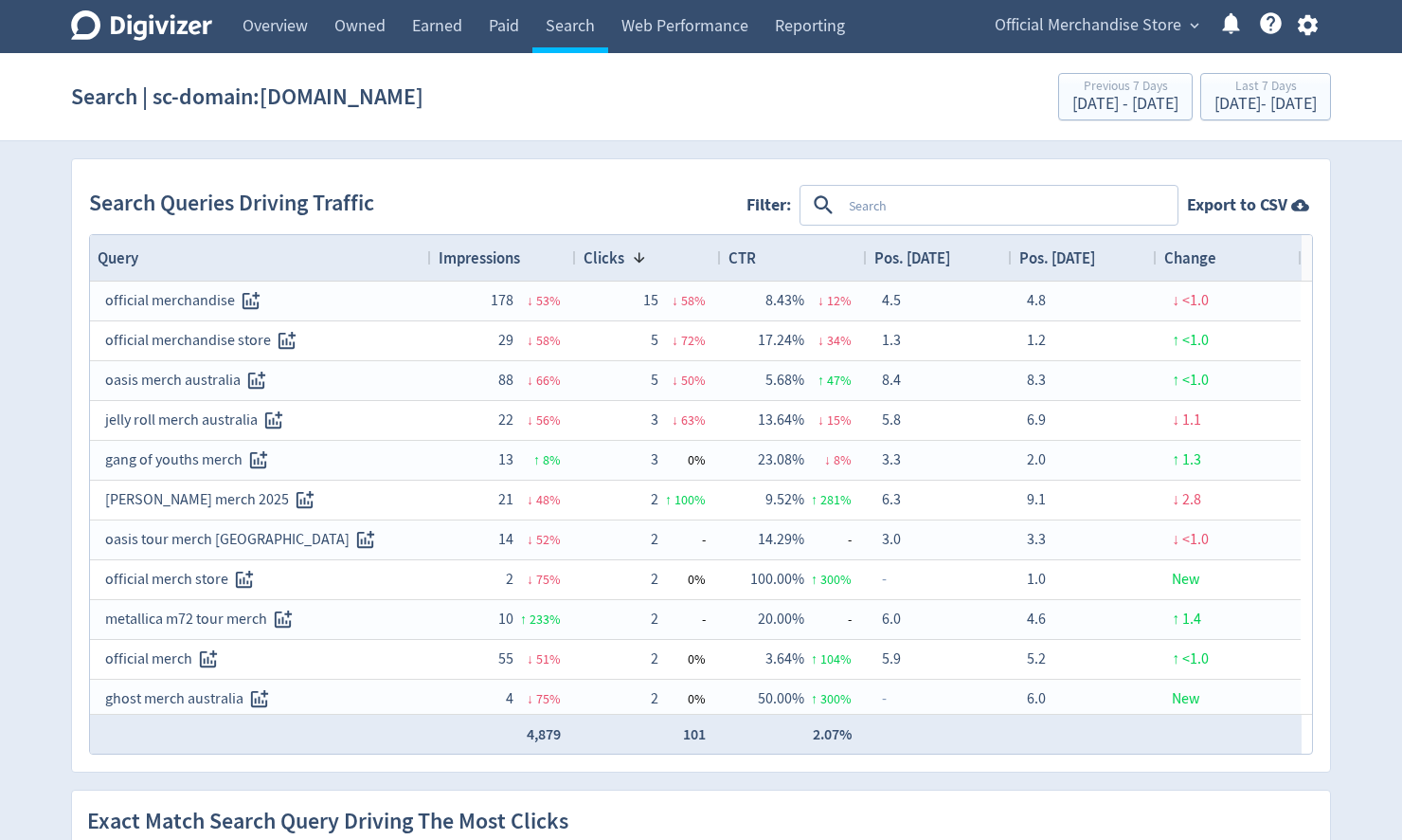
click at [1194, 259] on span "Change" at bounding box center [1190, 258] width 52 height 20
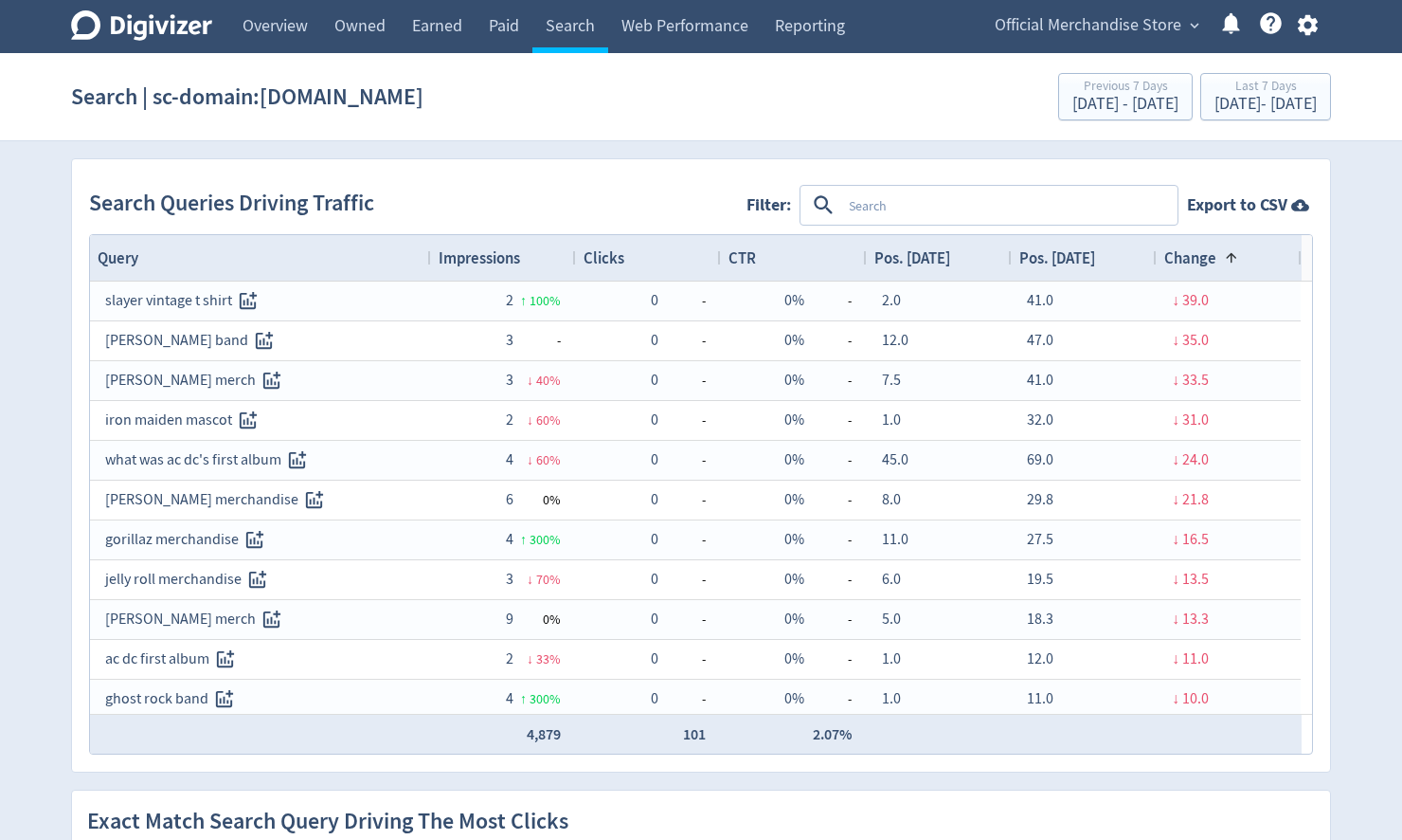
click at [1194, 259] on span "Change" at bounding box center [1190, 258] width 52 height 20
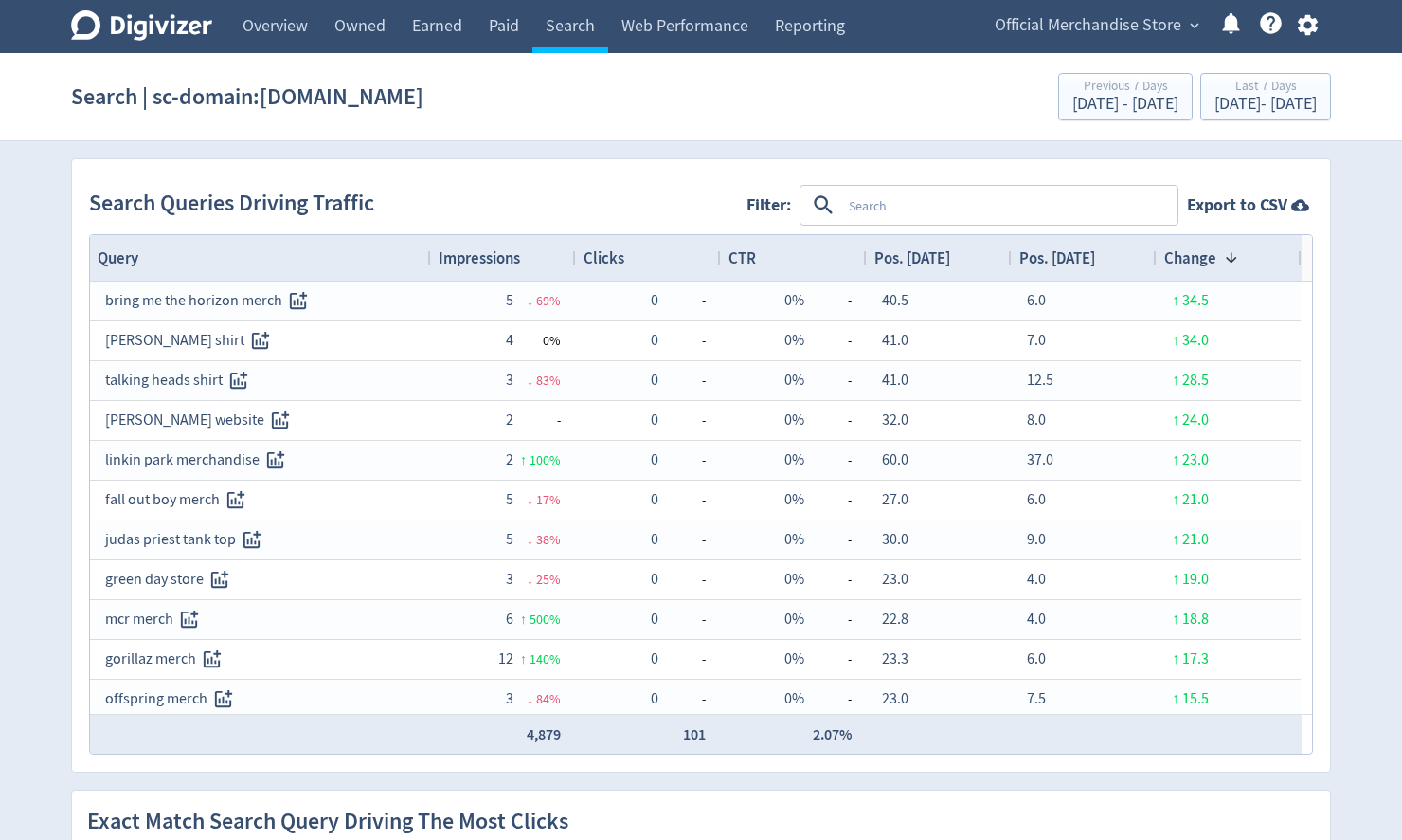
click at [868, 187] on textarea at bounding box center [1008, 205] width 335 height 35
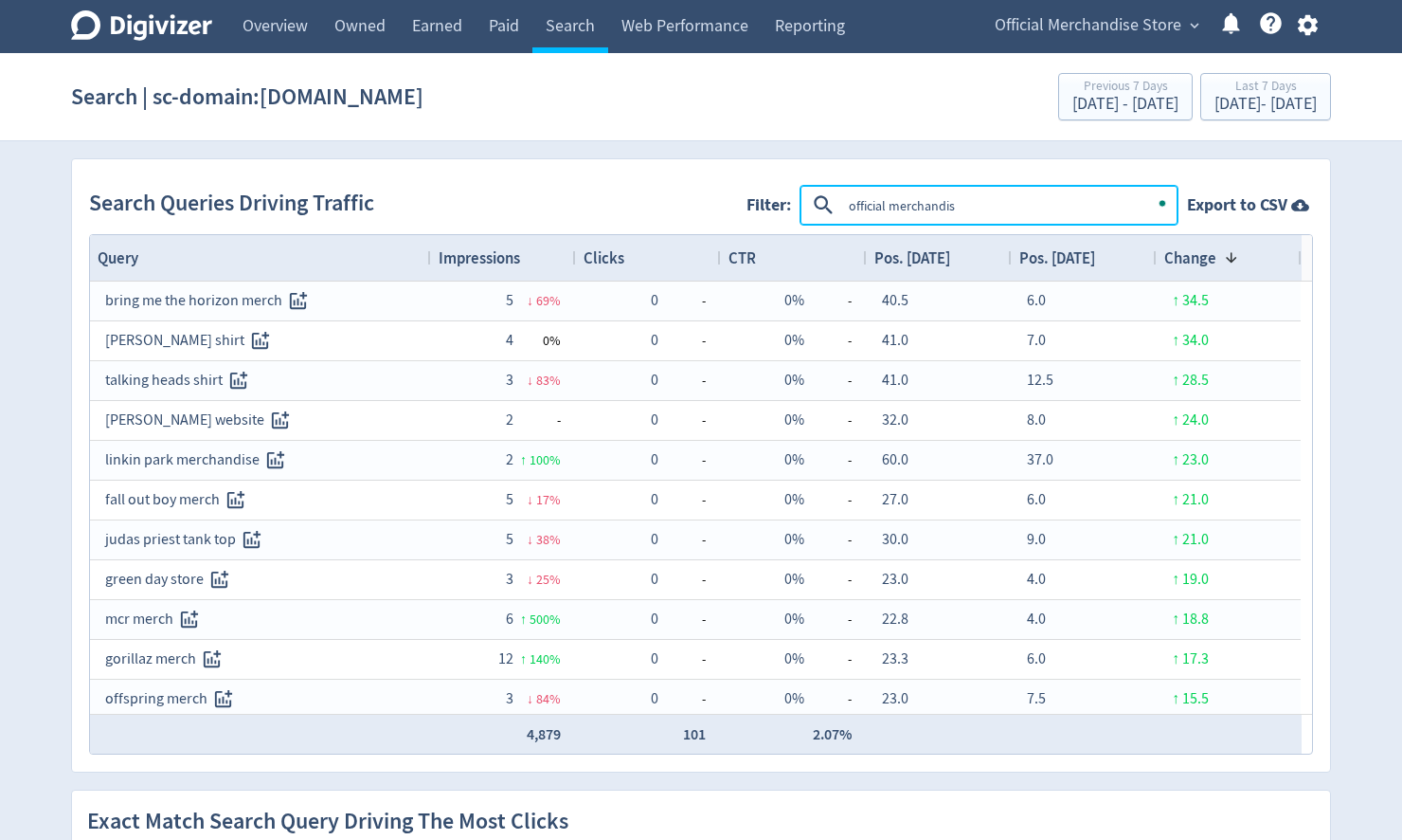
type textarea "official merchandise"
